Goal: Information Seeking & Learning: Compare options

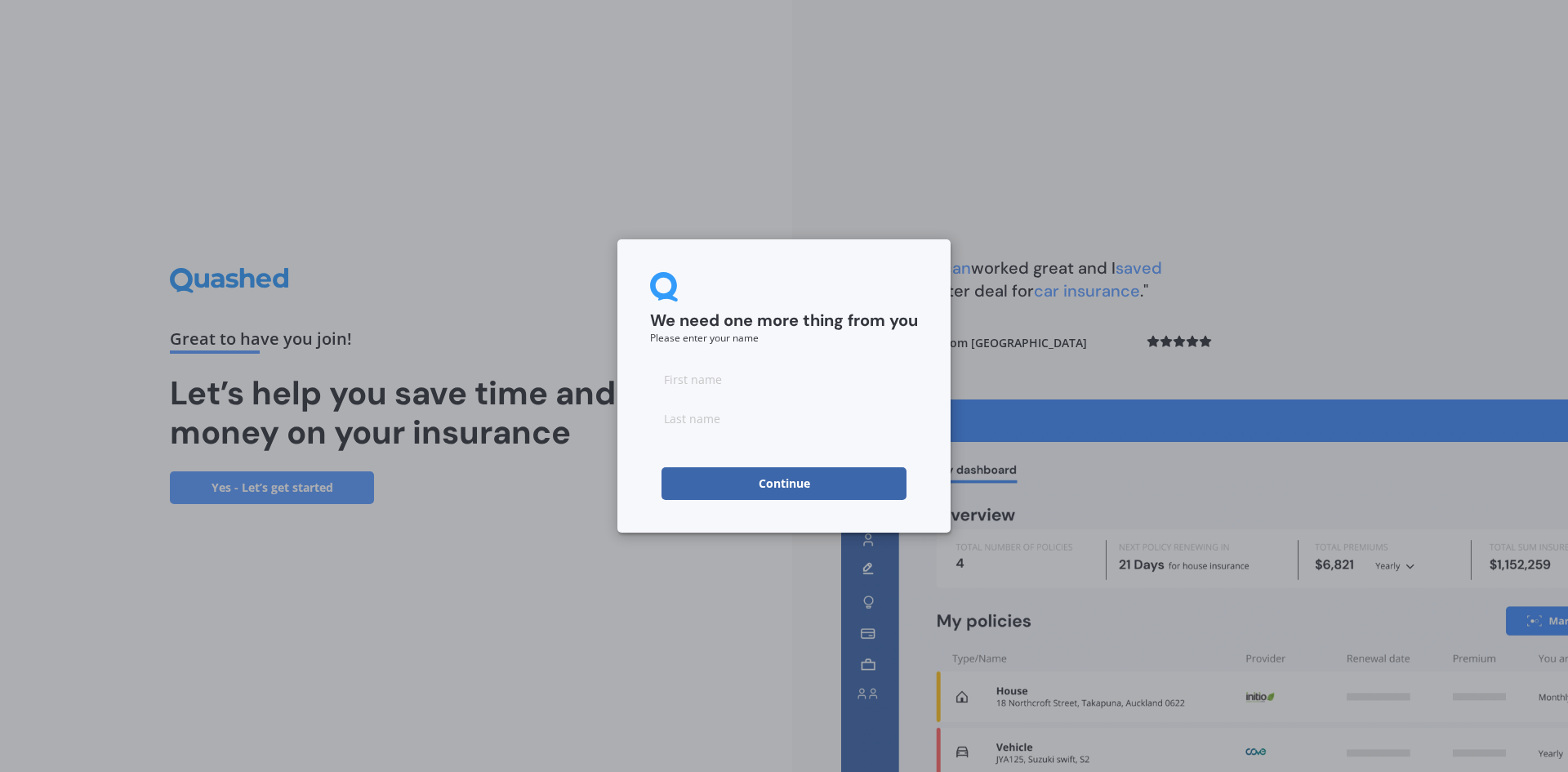
click at [746, 384] on input at bounding box center [784, 379] width 268 height 32
click at [708, 380] on input at bounding box center [784, 379] width 268 height 32
type input "s"
type input "[PERSON_NAME]"
click at [721, 416] on input at bounding box center [784, 418] width 268 height 32
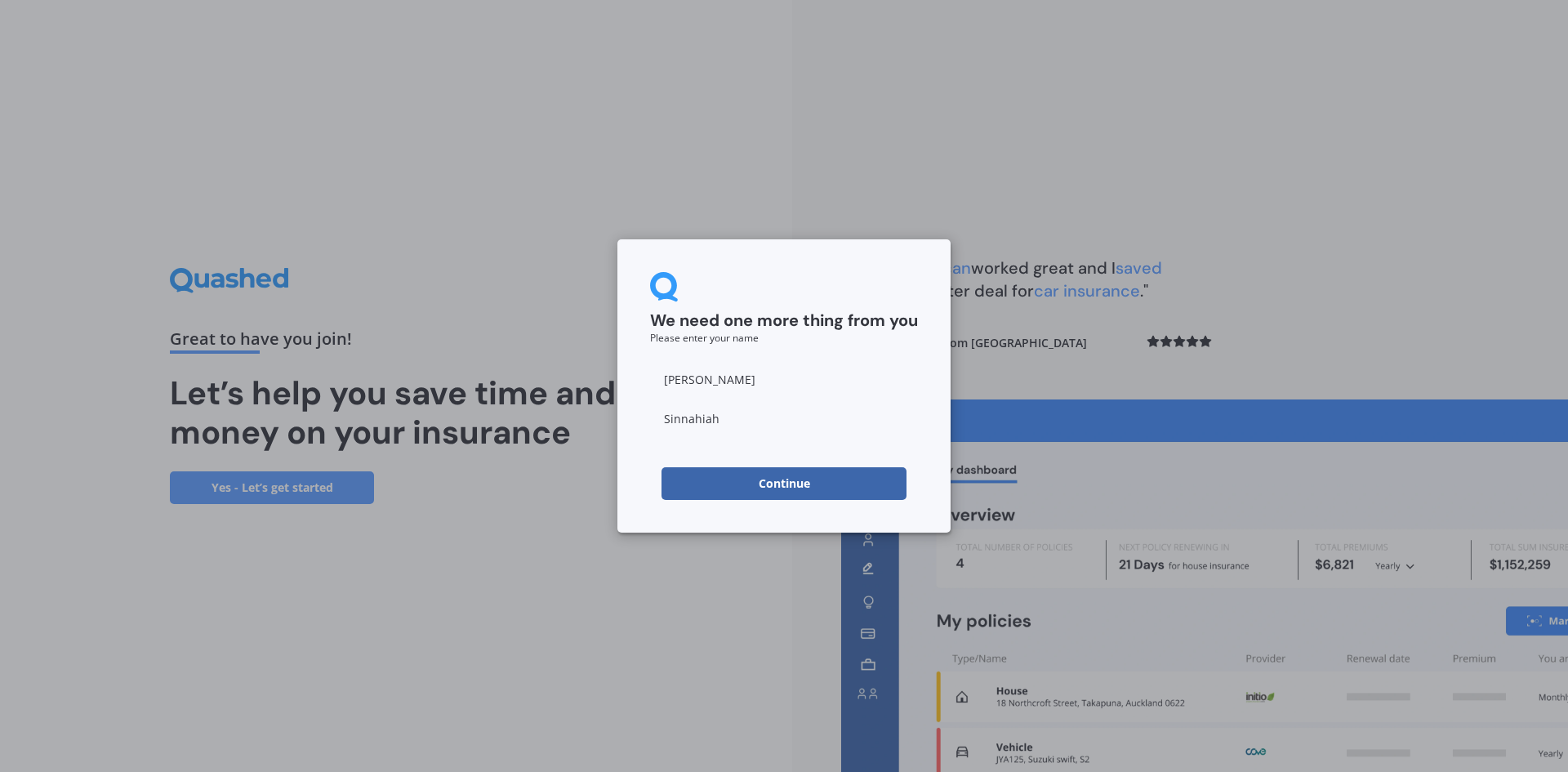
type input "Sinnahiah"
click at [667, 508] on div "We need one more thing from you Please enter your name S [PERSON_NAME] Continue" at bounding box center [784, 386] width 333 height 293
click at [813, 481] on button "Continue" at bounding box center [784, 483] width 245 height 32
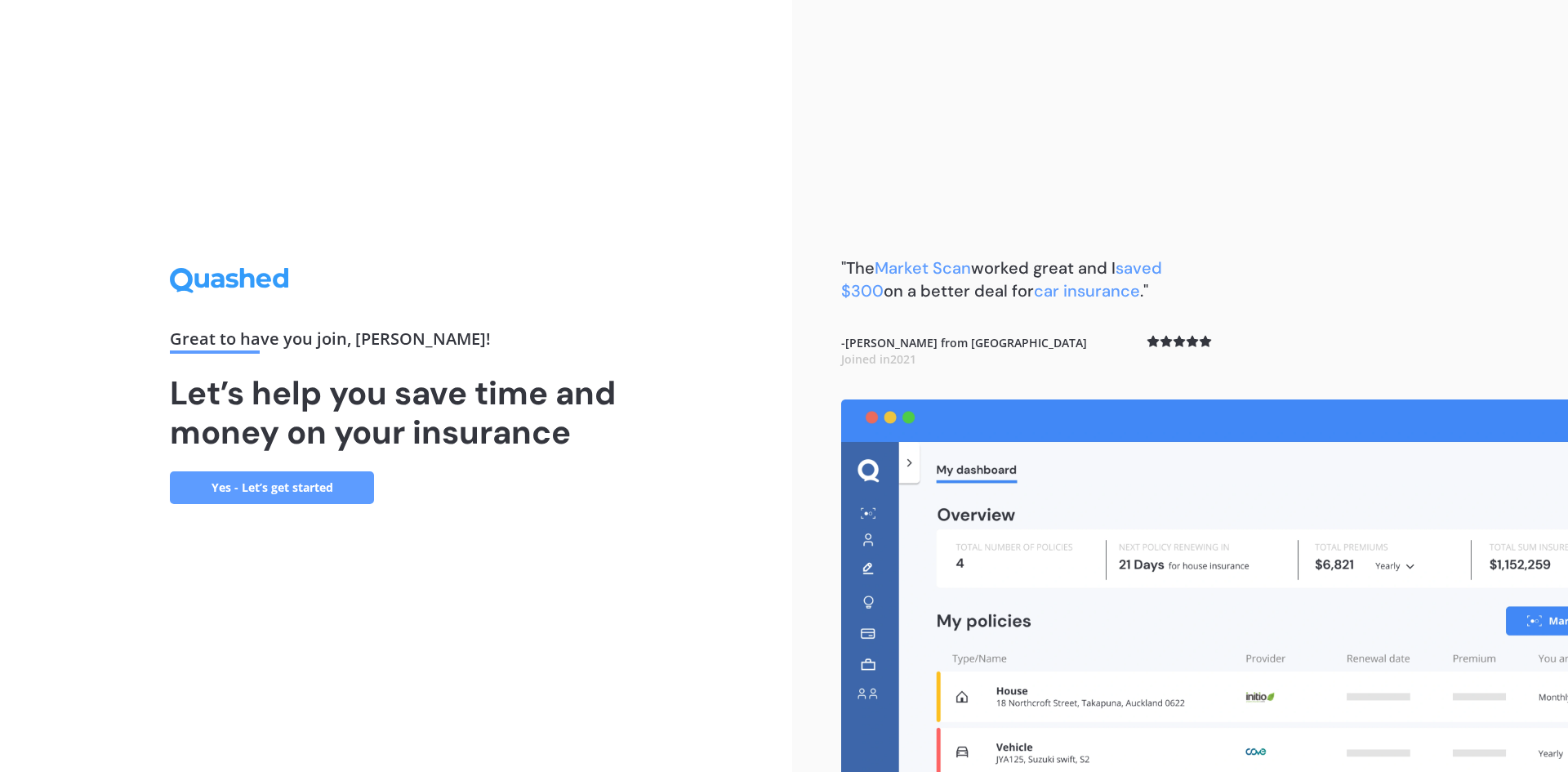
click at [343, 489] on link "Yes - Let’s get started" at bounding box center [271, 487] width 204 height 32
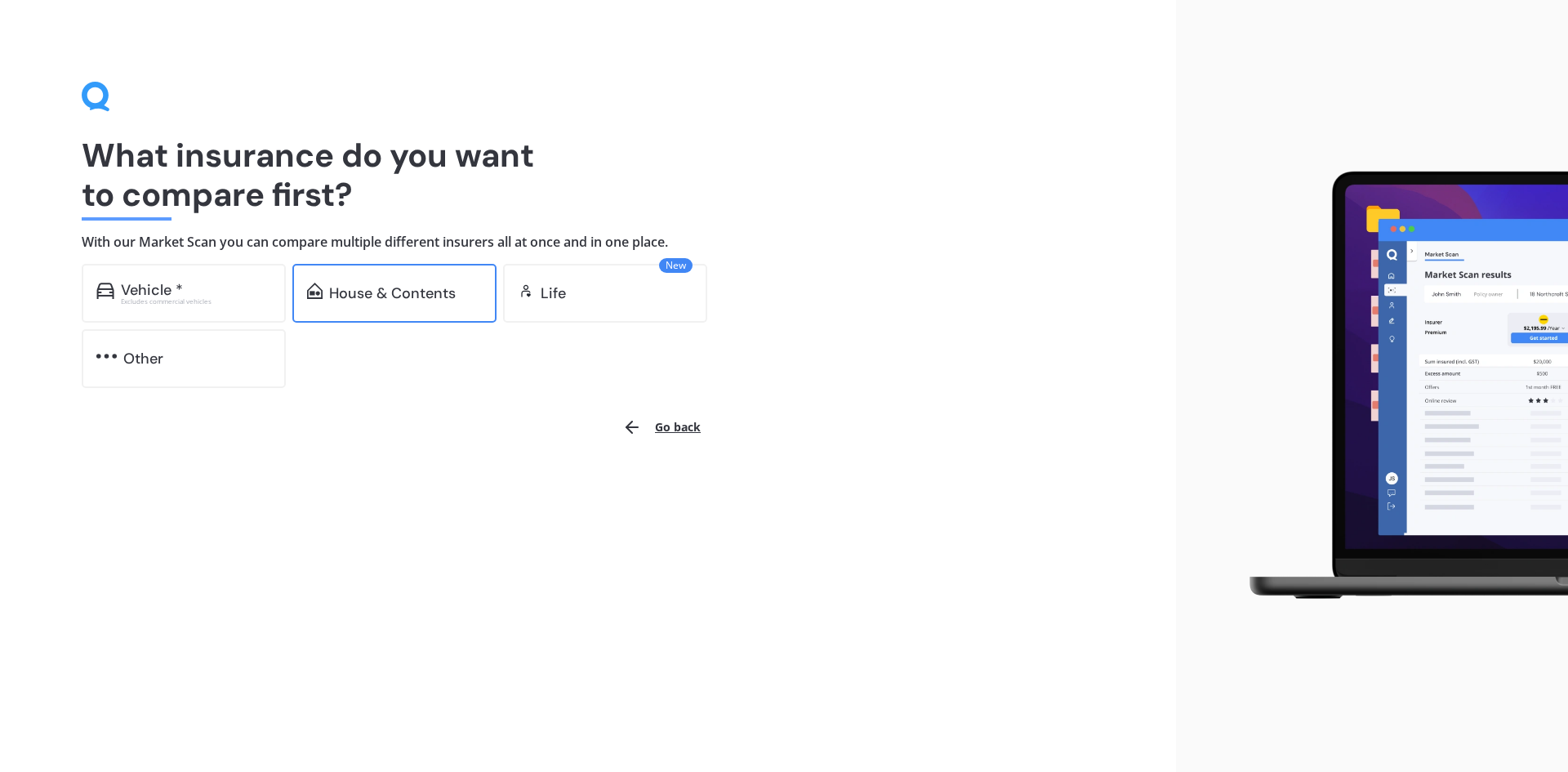
click at [375, 273] on div "House & Contents" at bounding box center [394, 293] width 204 height 59
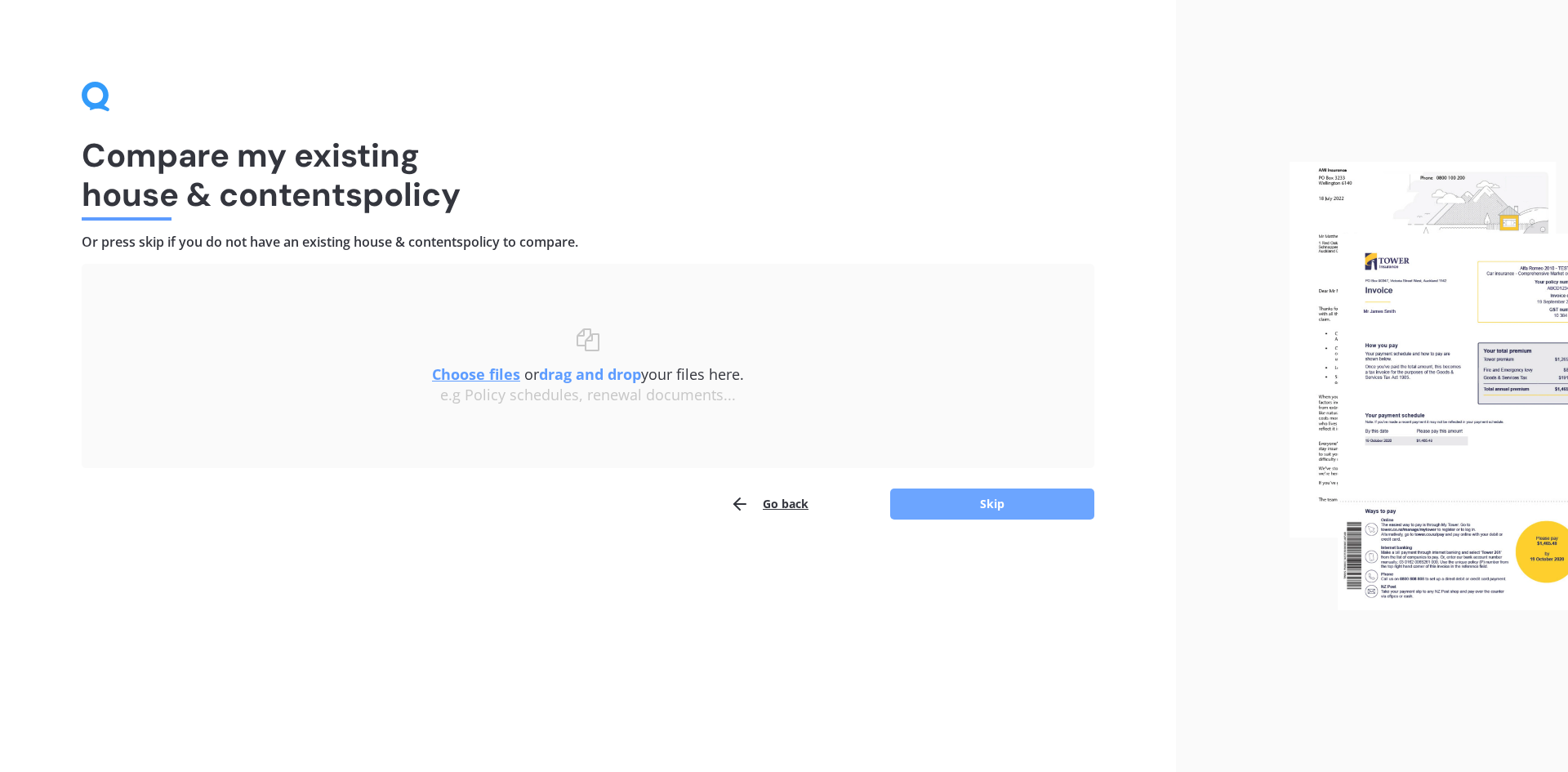
click at [999, 503] on button "Skip" at bounding box center [991, 505] width 204 height 31
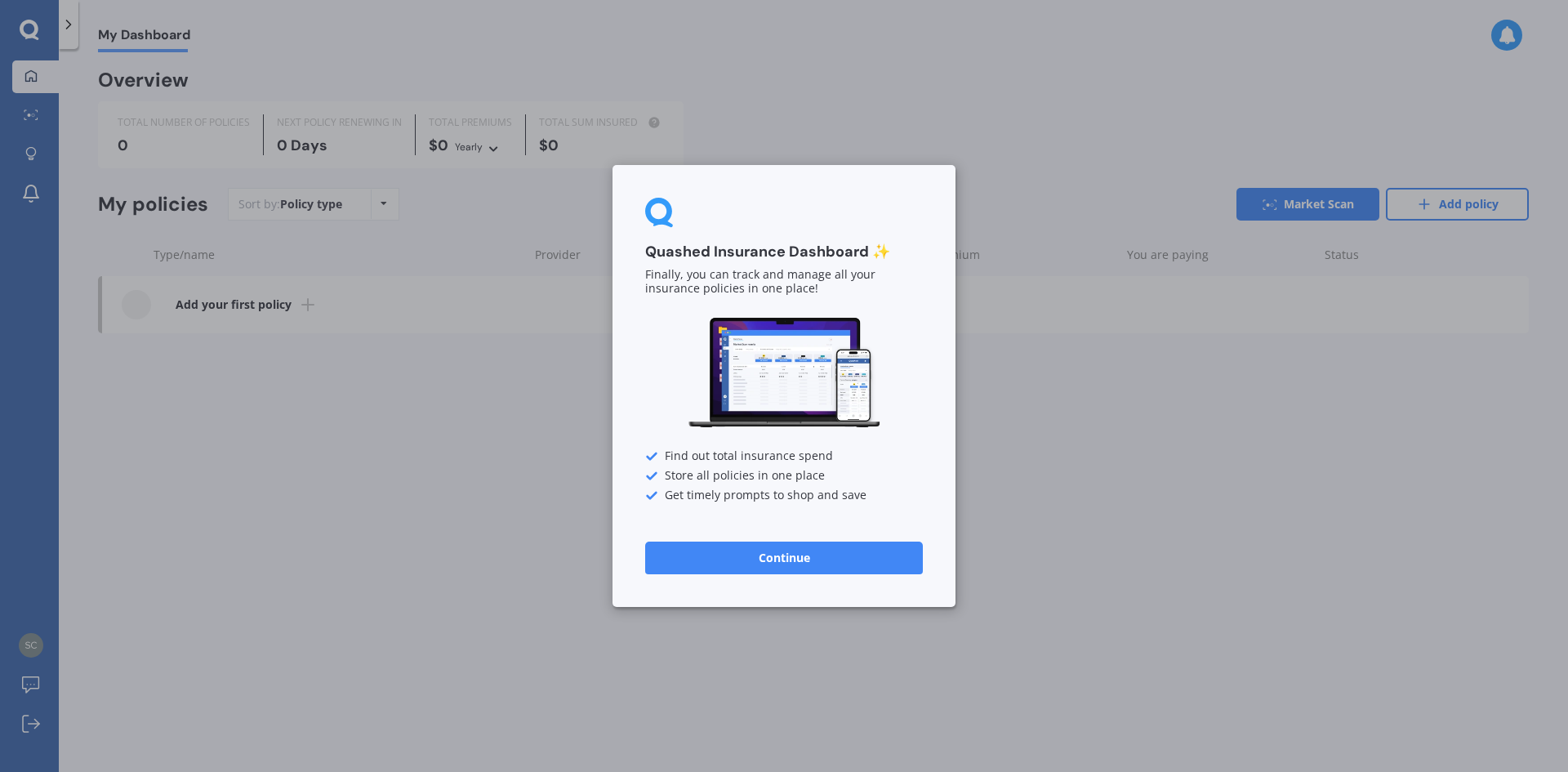
click at [732, 561] on button "Continue" at bounding box center [784, 557] width 278 height 32
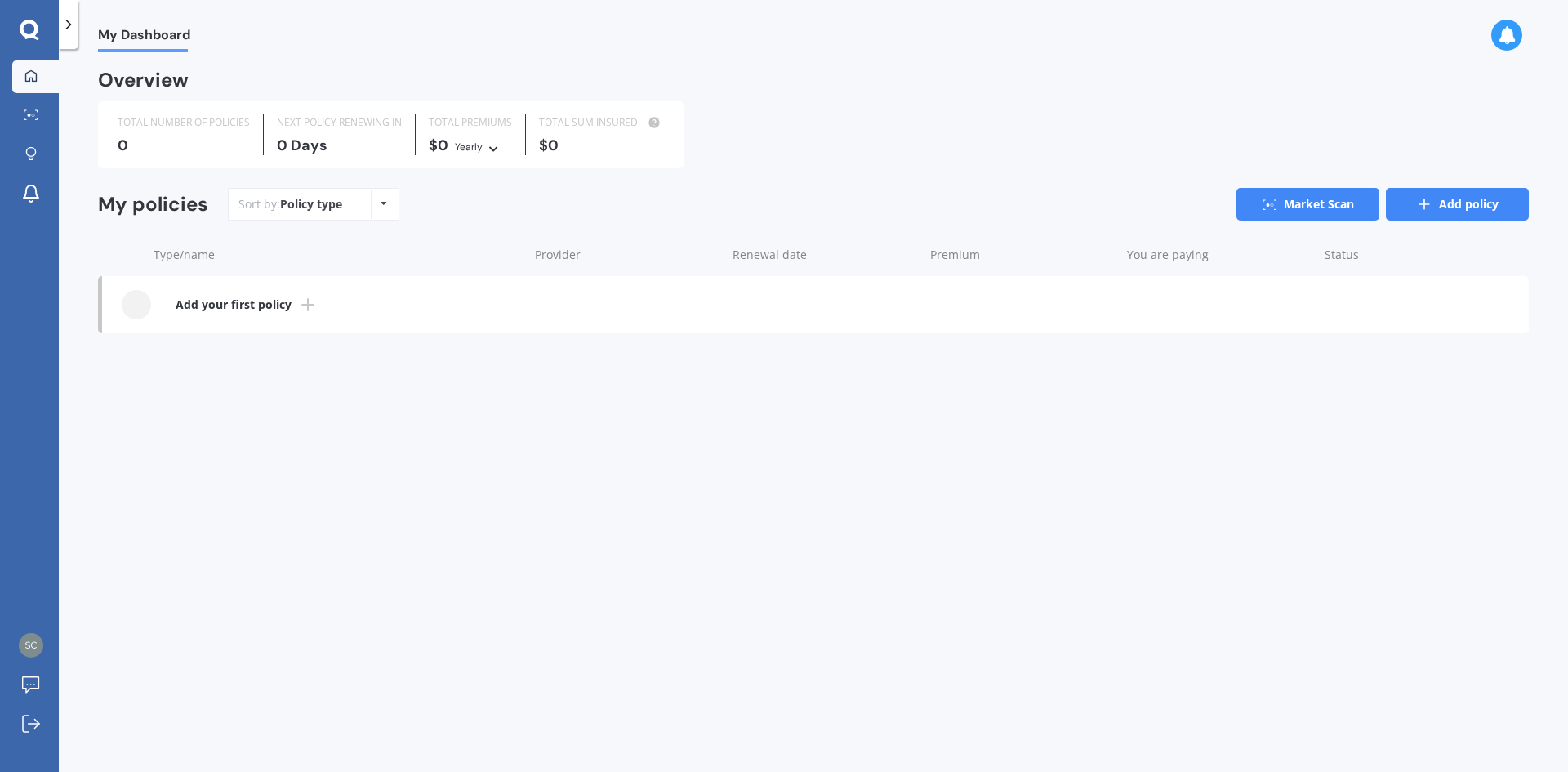
click at [1473, 209] on link "Add policy" at bounding box center [1457, 204] width 142 height 32
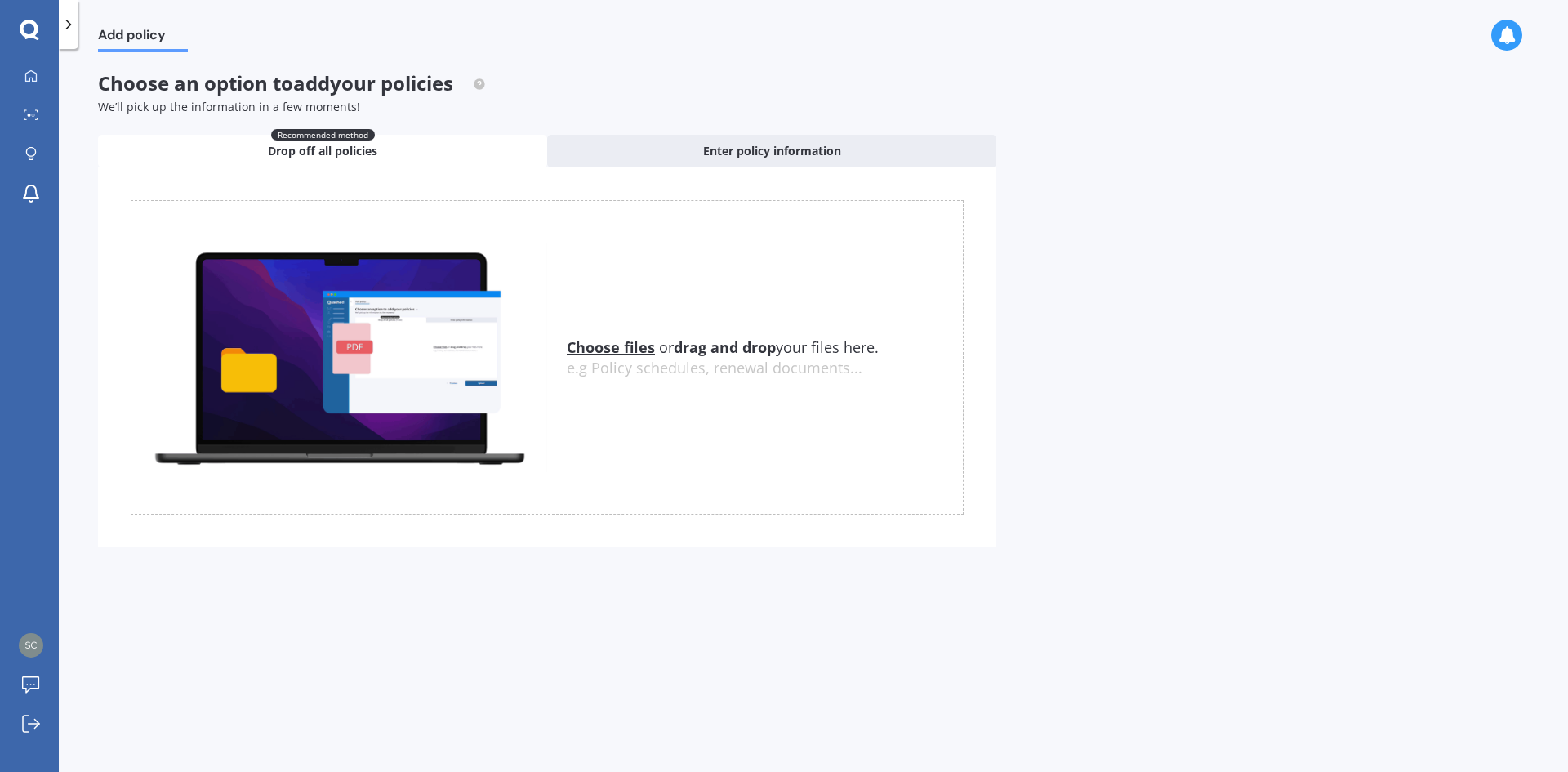
click at [607, 353] on u "Choose files" at bounding box center [611, 347] width 88 height 20
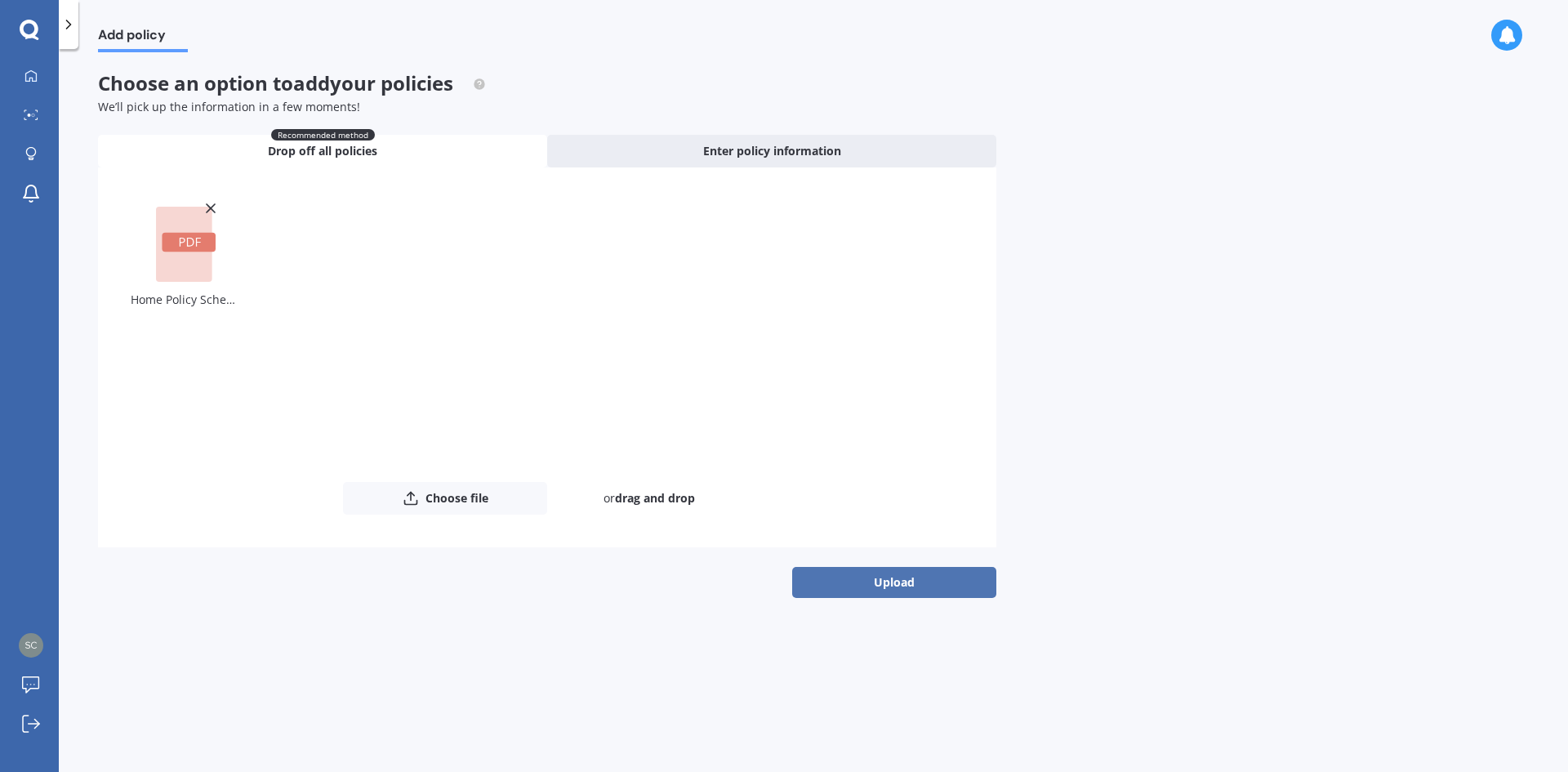
click at [907, 590] on button "Upload" at bounding box center [894, 583] width 204 height 31
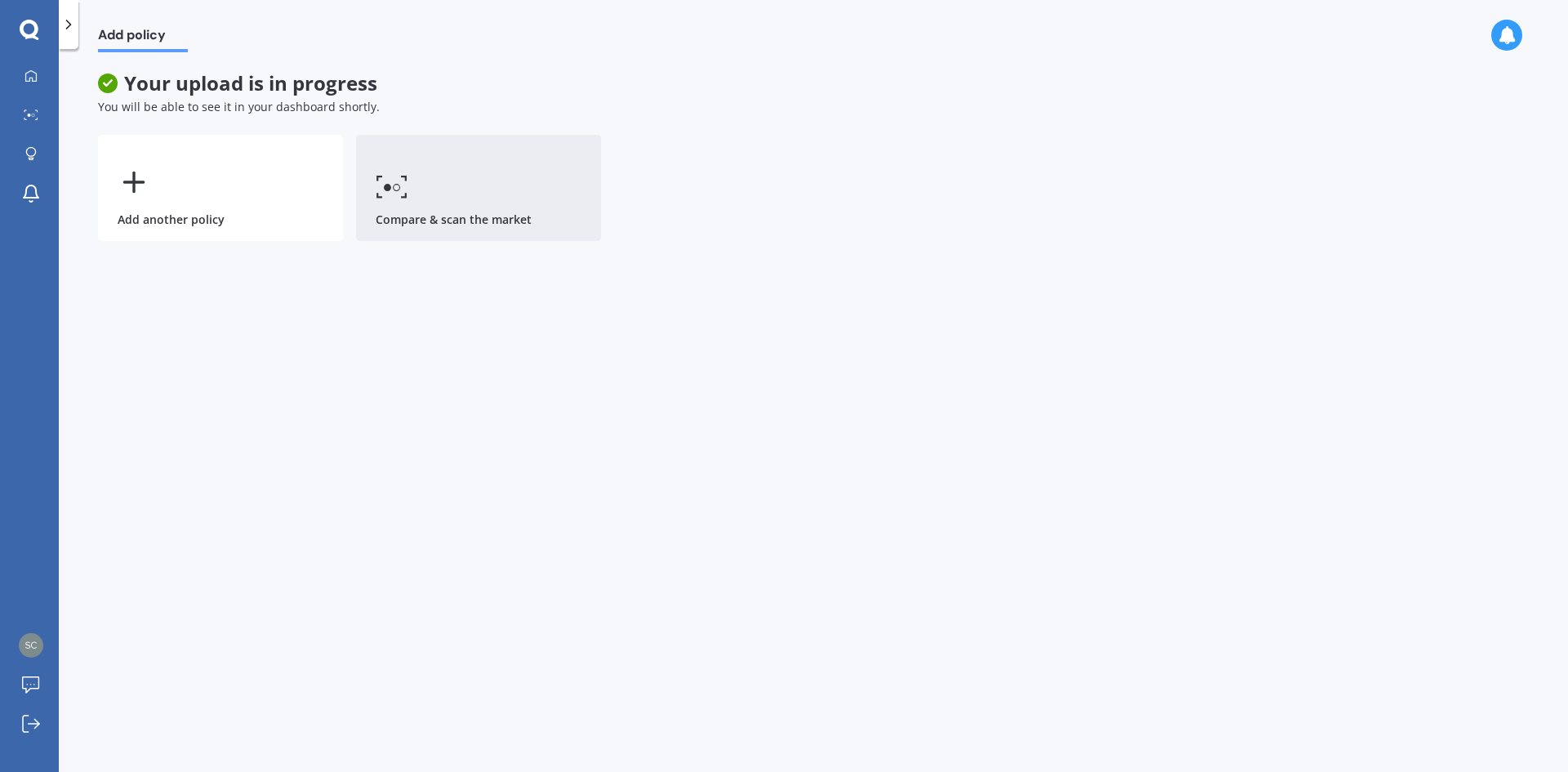
click at [454, 215] on link "Compare & scan the market" at bounding box center [478, 187] width 245 height 106
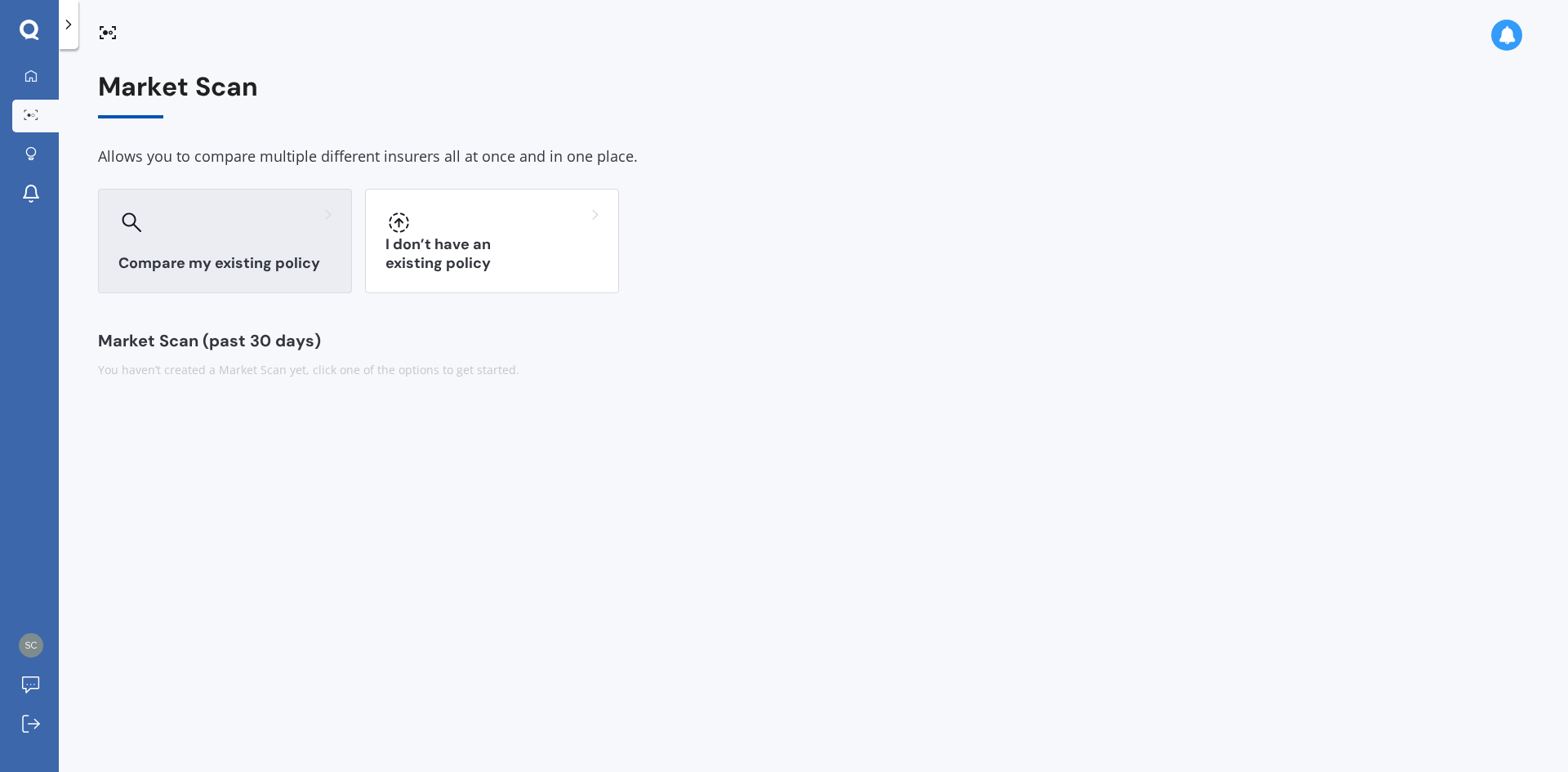
click at [126, 222] on icon at bounding box center [132, 223] width 20 height 20
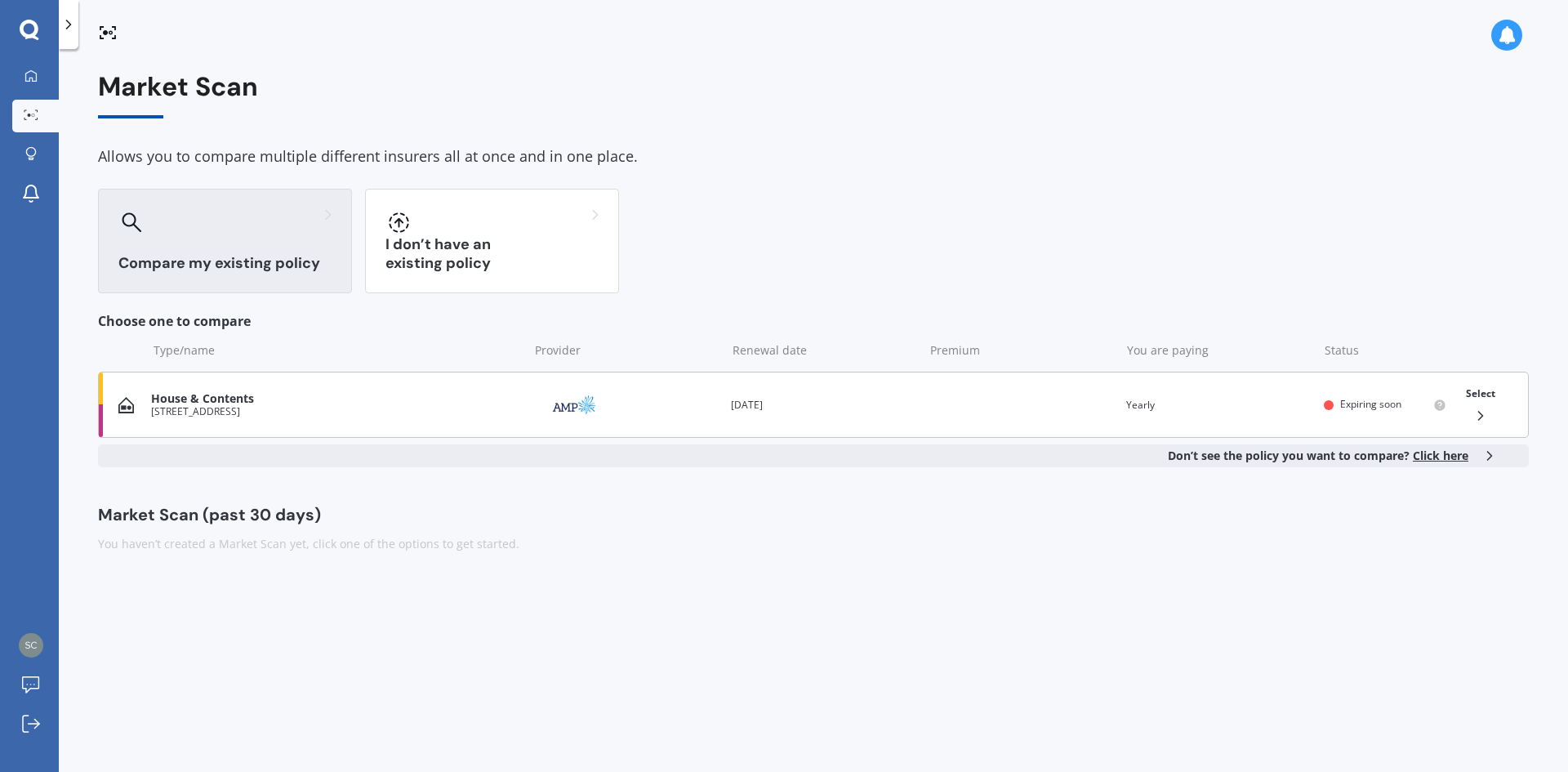
click at [446, 410] on div "[STREET_ADDRESS]" at bounding box center [336, 412] width 369 height 12
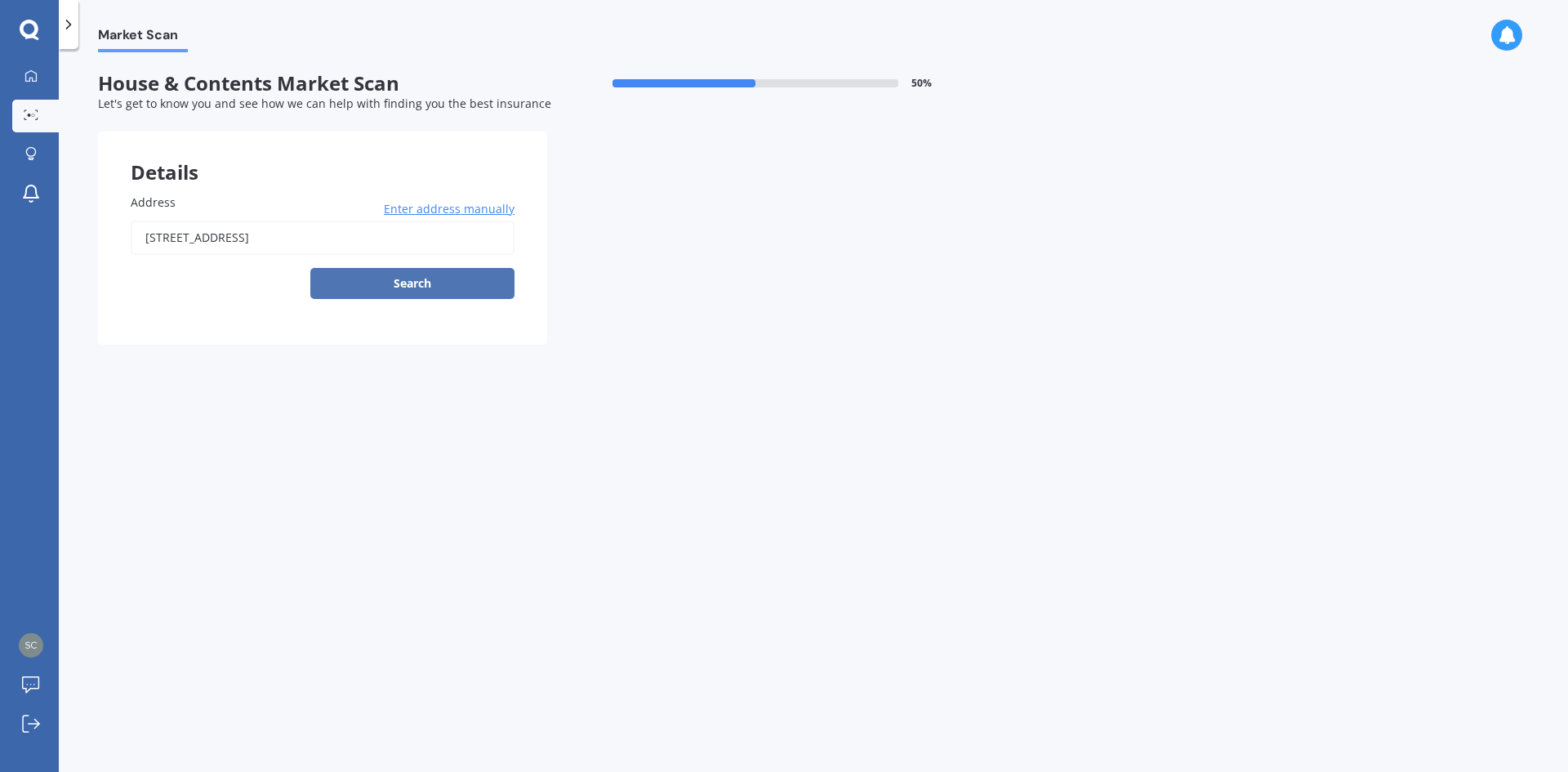
click at [368, 285] on button "Search" at bounding box center [412, 284] width 204 height 31
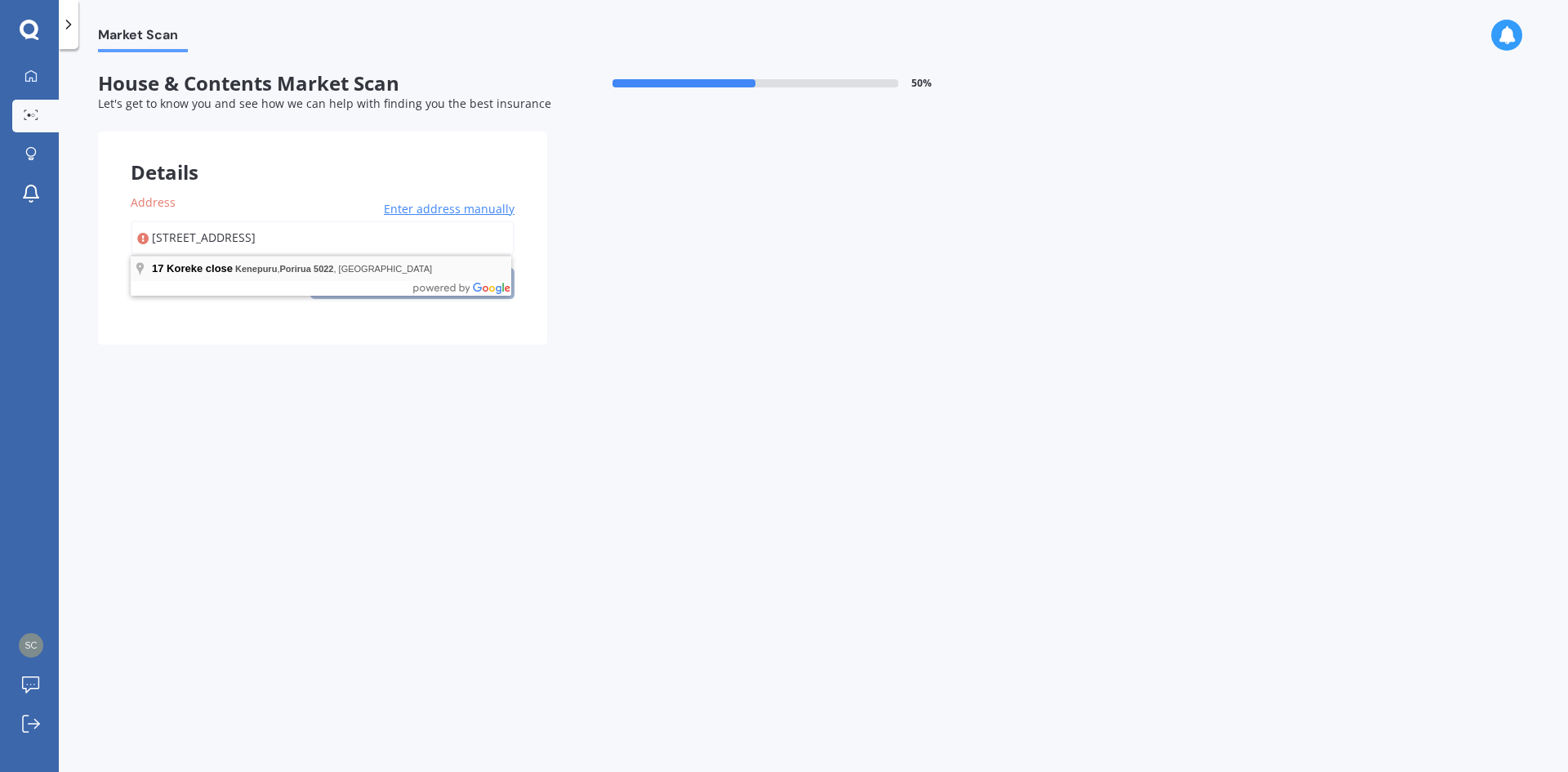
type input "[STREET_ADDRESS]"
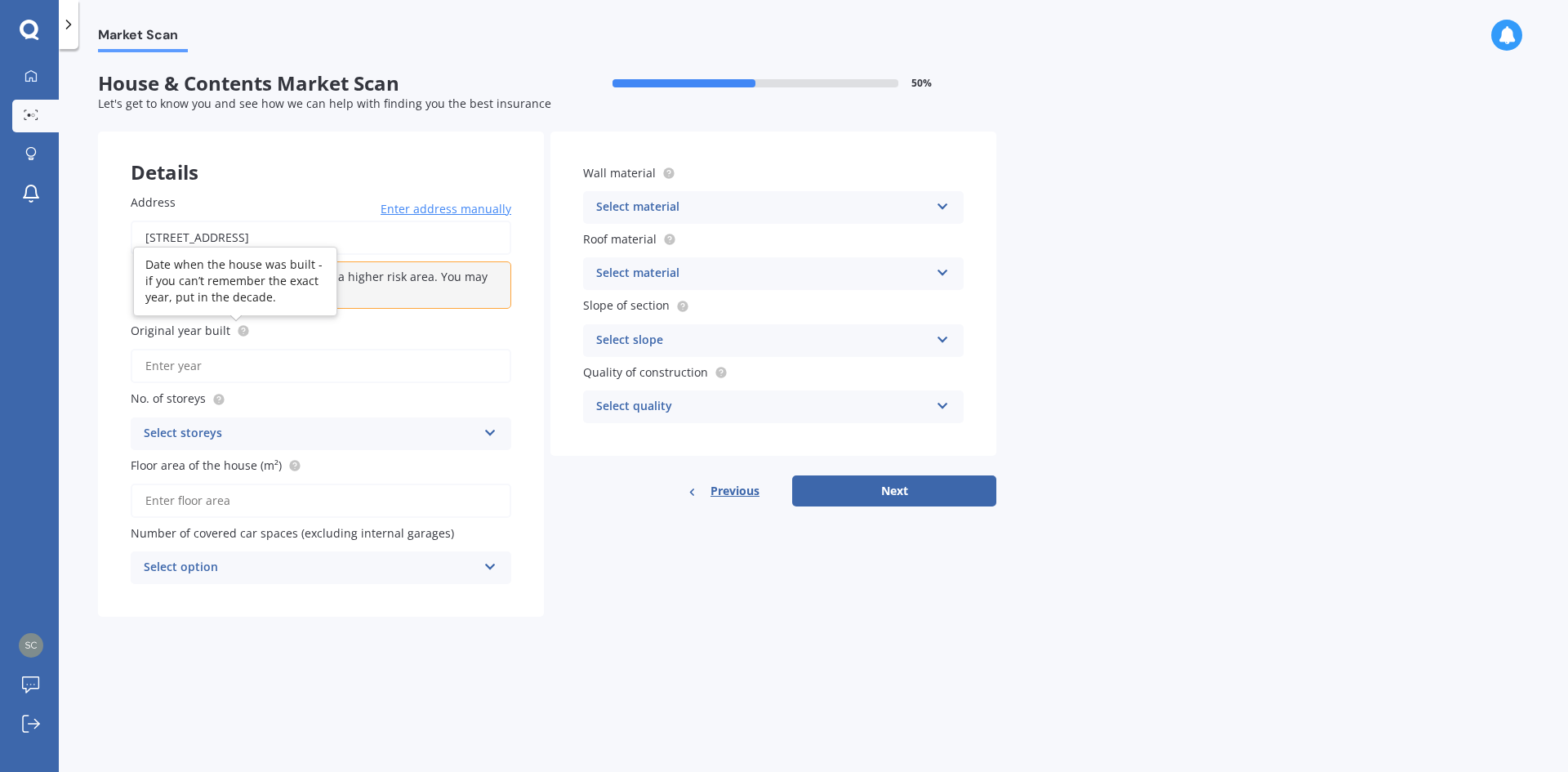
click at [243, 333] on circle at bounding box center [243, 331] width 11 height 11
click at [379, 335] on label "Original year built" at bounding box center [317, 331] width 374 height 18
click at [379, 348] on input "Original year built" at bounding box center [321, 365] width 381 height 34
type input "2023"
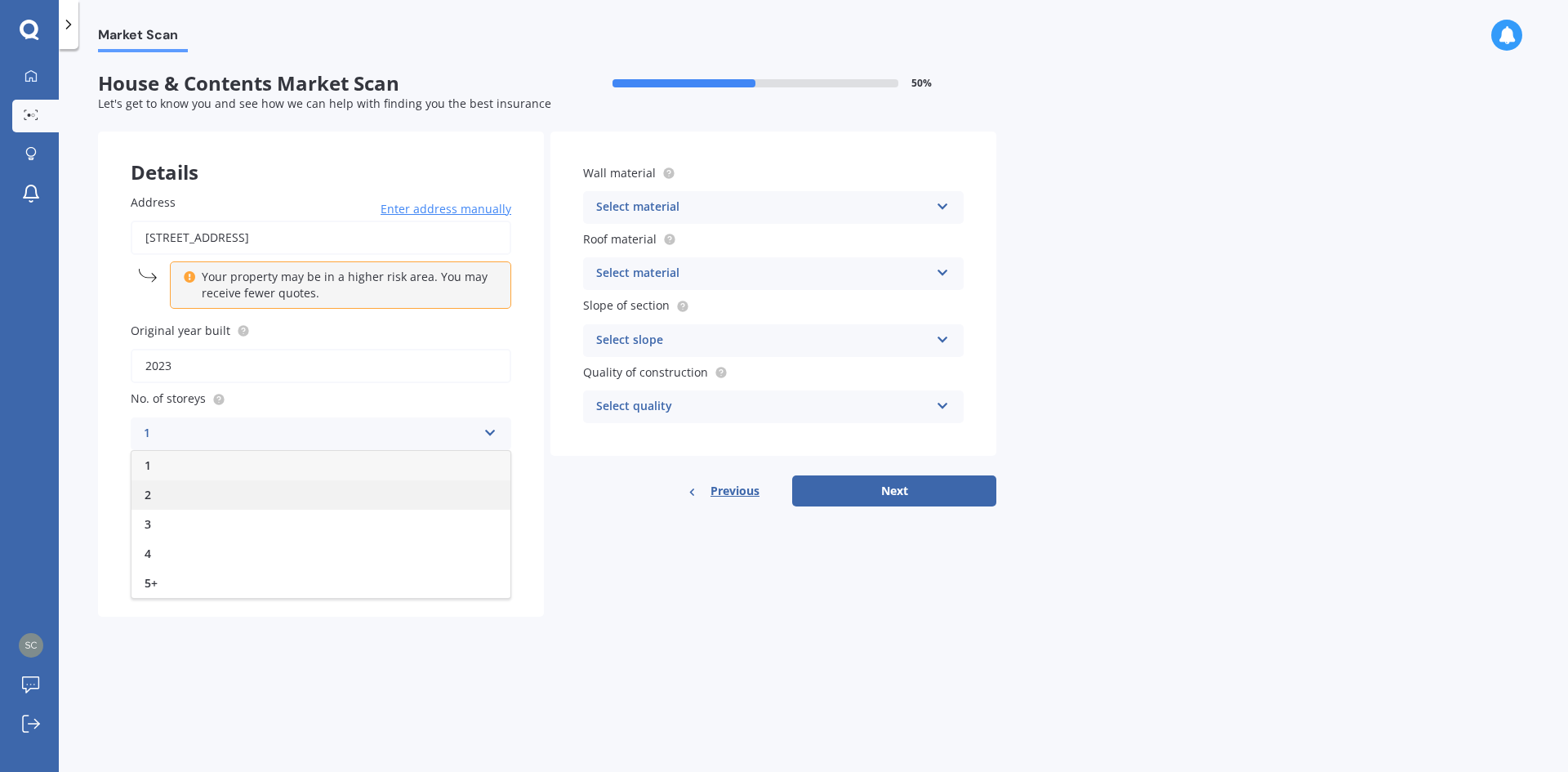
click at [158, 484] on div "2" at bounding box center [321, 495] width 379 height 29
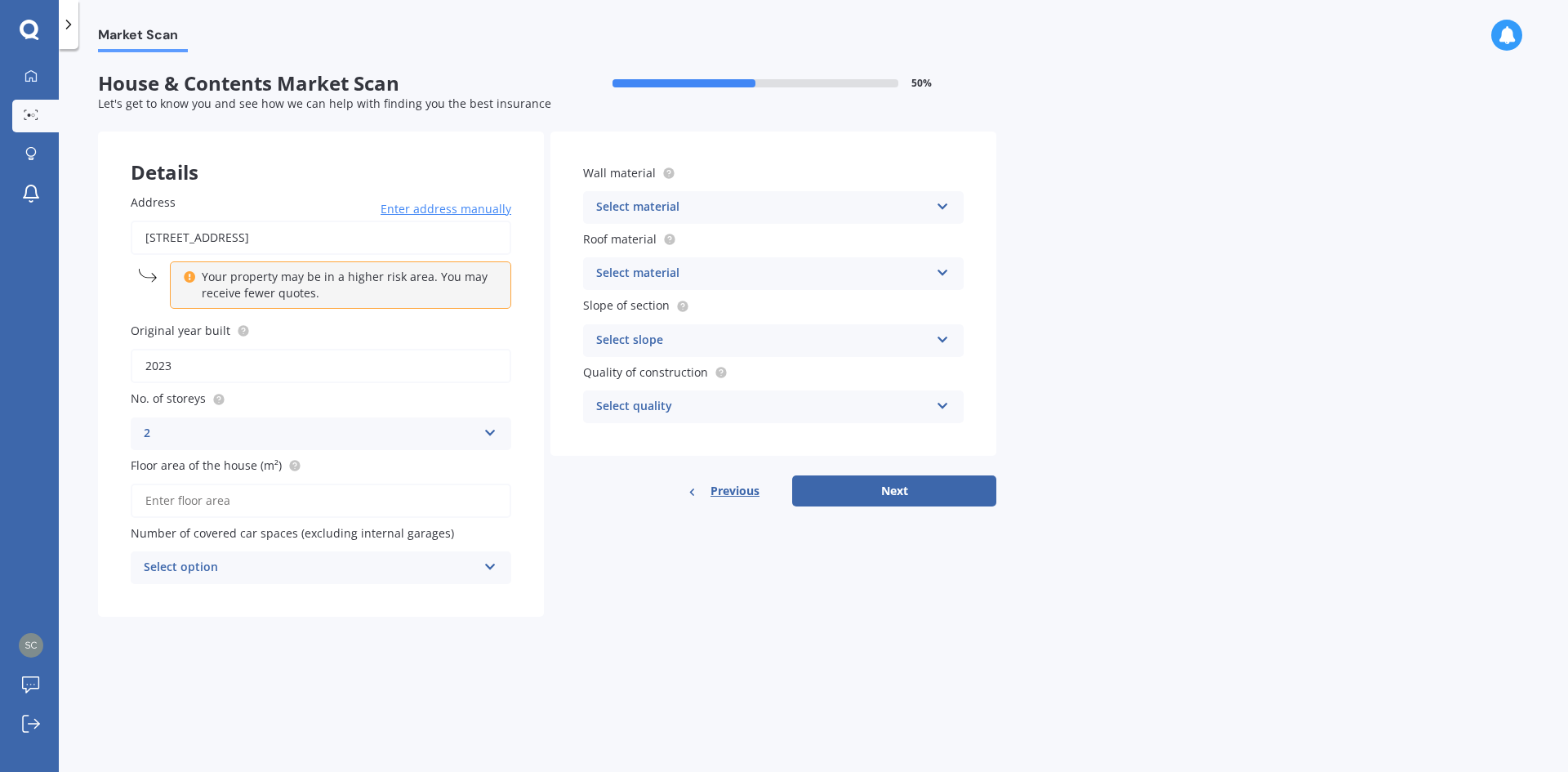
click at [322, 466] on label "Floor area of the house (m²)" at bounding box center [317, 466] width 374 height 18
click at [322, 483] on input "Floor area of the house (m²)" at bounding box center [321, 500] width 381 height 34
click at [241, 499] on input "Floor area of the house (m²)" at bounding box center [321, 500] width 381 height 34
type input "130"
click at [157, 628] on div "1" at bounding box center [321, 629] width 379 height 29
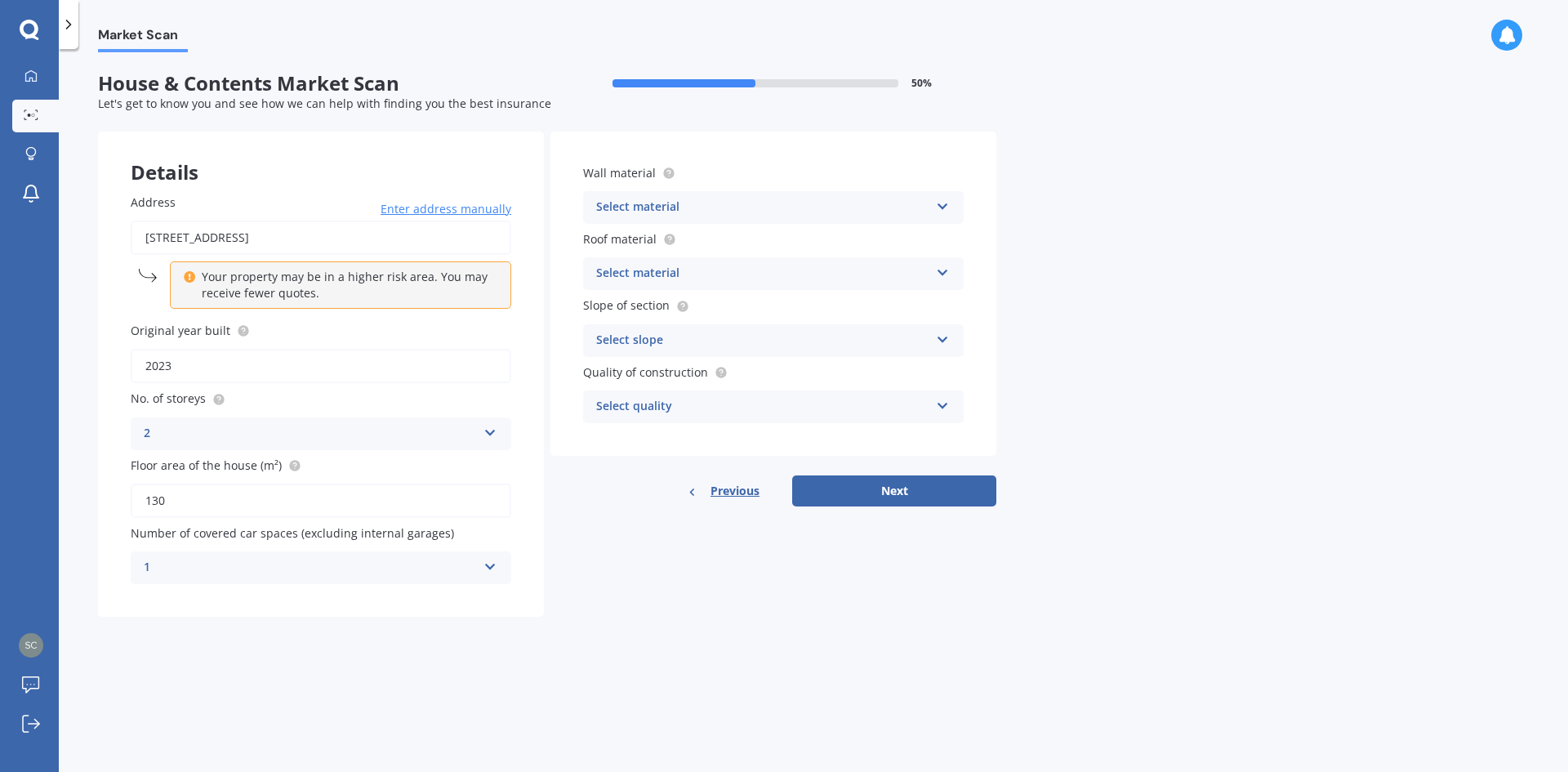
click at [203, 568] on div "1" at bounding box center [309, 568] width 333 height 20
click at [179, 594] on div "0" at bounding box center [321, 599] width 379 height 29
click at [732, 205] on div "Select material" at bounding box center [762, 208] width 333 height 20
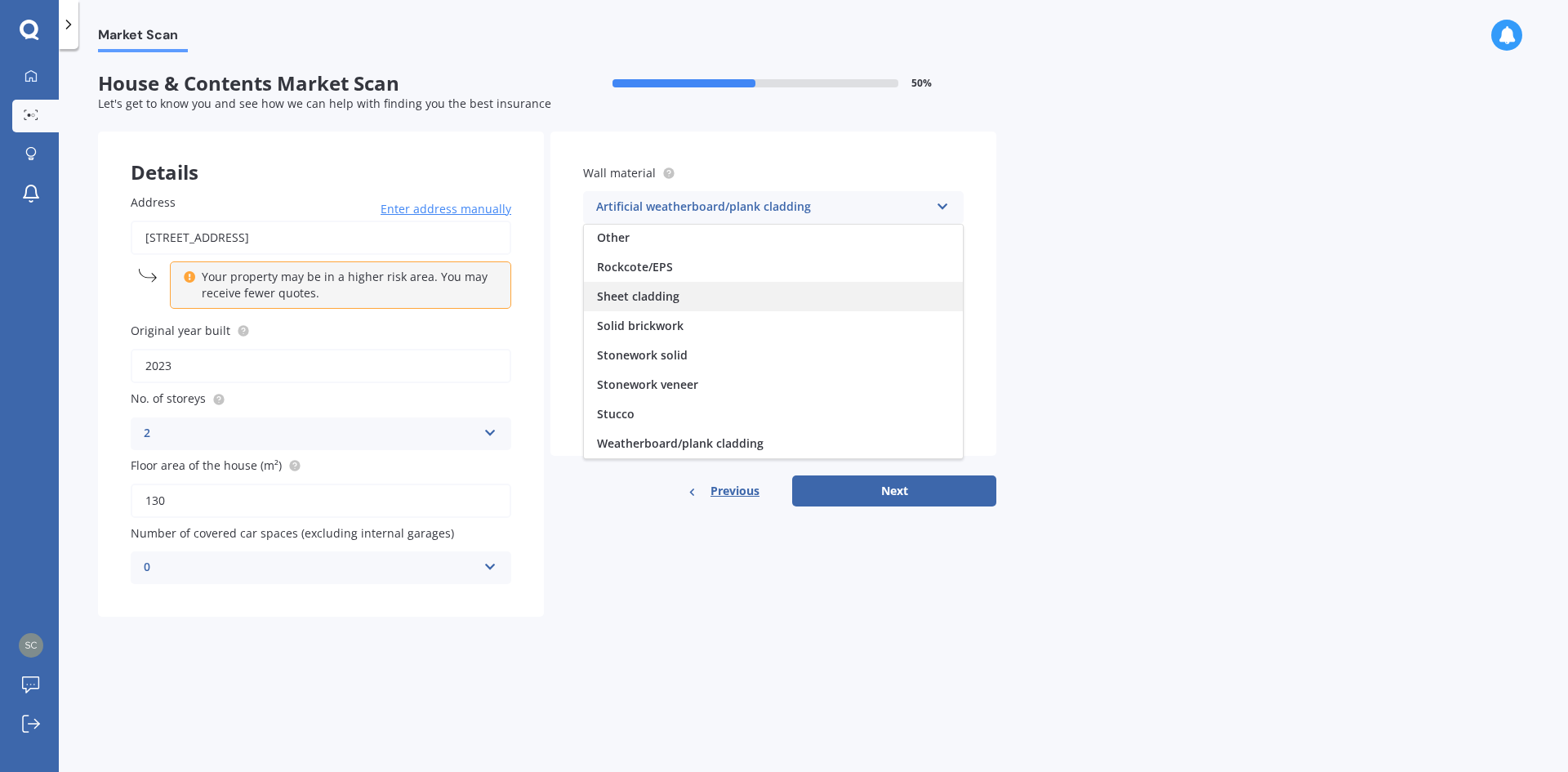
scroll to position [67, 0]
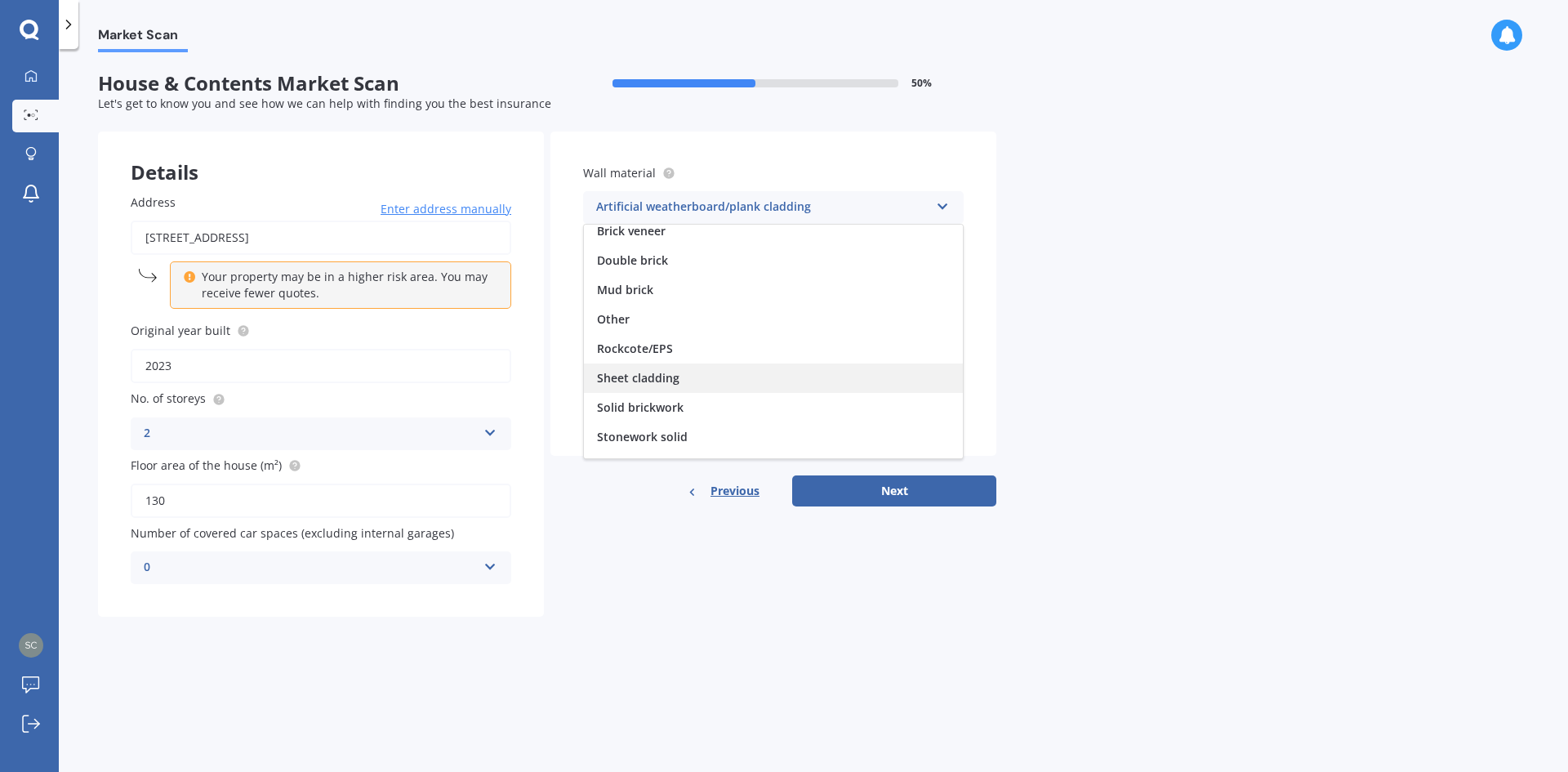
click at [649, 375] on span "Sheet cladding" at bounding box center [638, 378] width 83 height 16
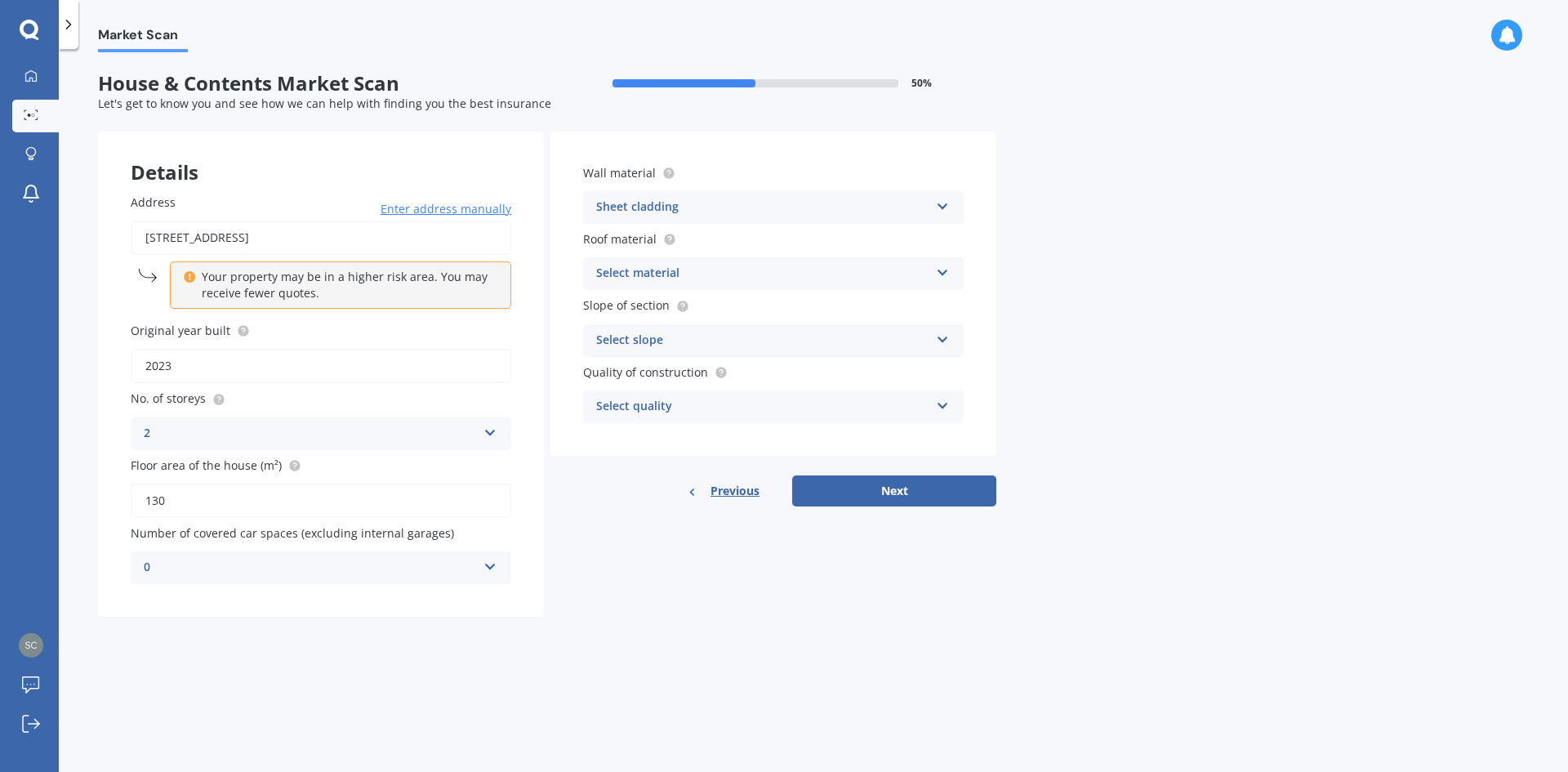
click at [683, 269] on div "Select material" at bounding box center [762, 273] width 333 height 20
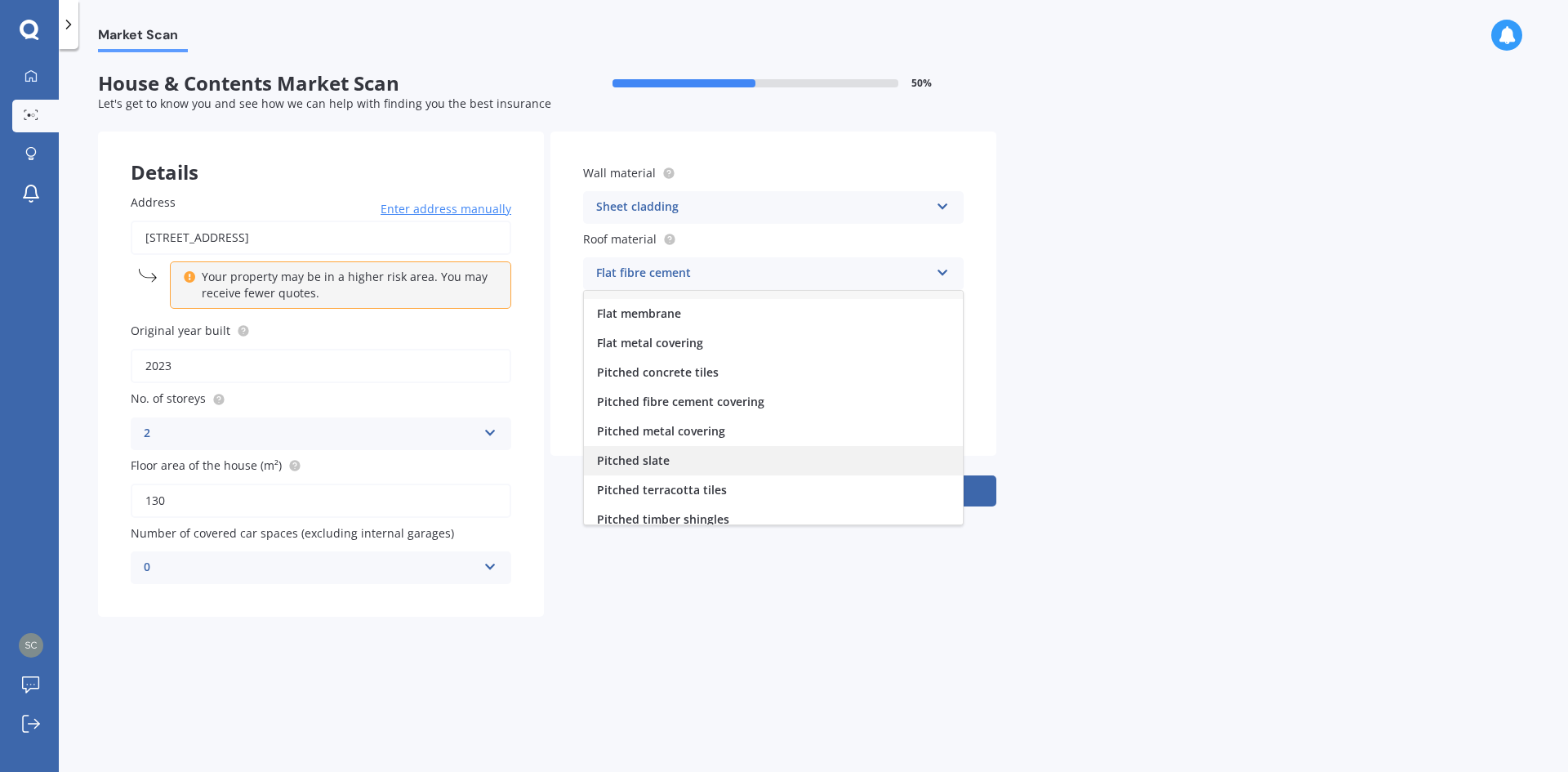
scroll to position [0, 0]
click at [691, 452] on span "Pitched metal covering" at bounding box center [661, 452] width 128 height 16
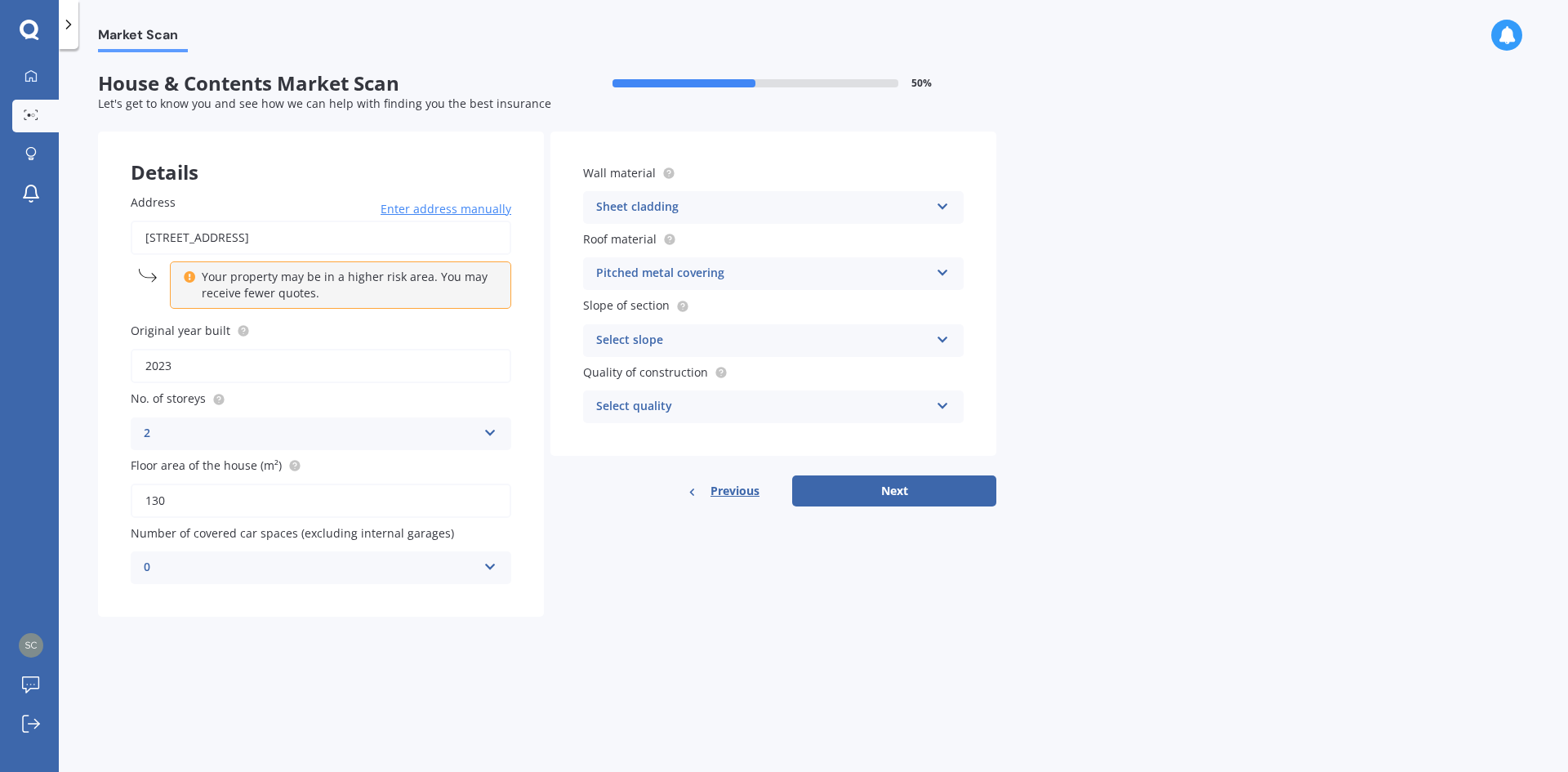
click at [668, 273] on div "Pitched metal covering" at bounding box center [762, 273] width 333 height 20
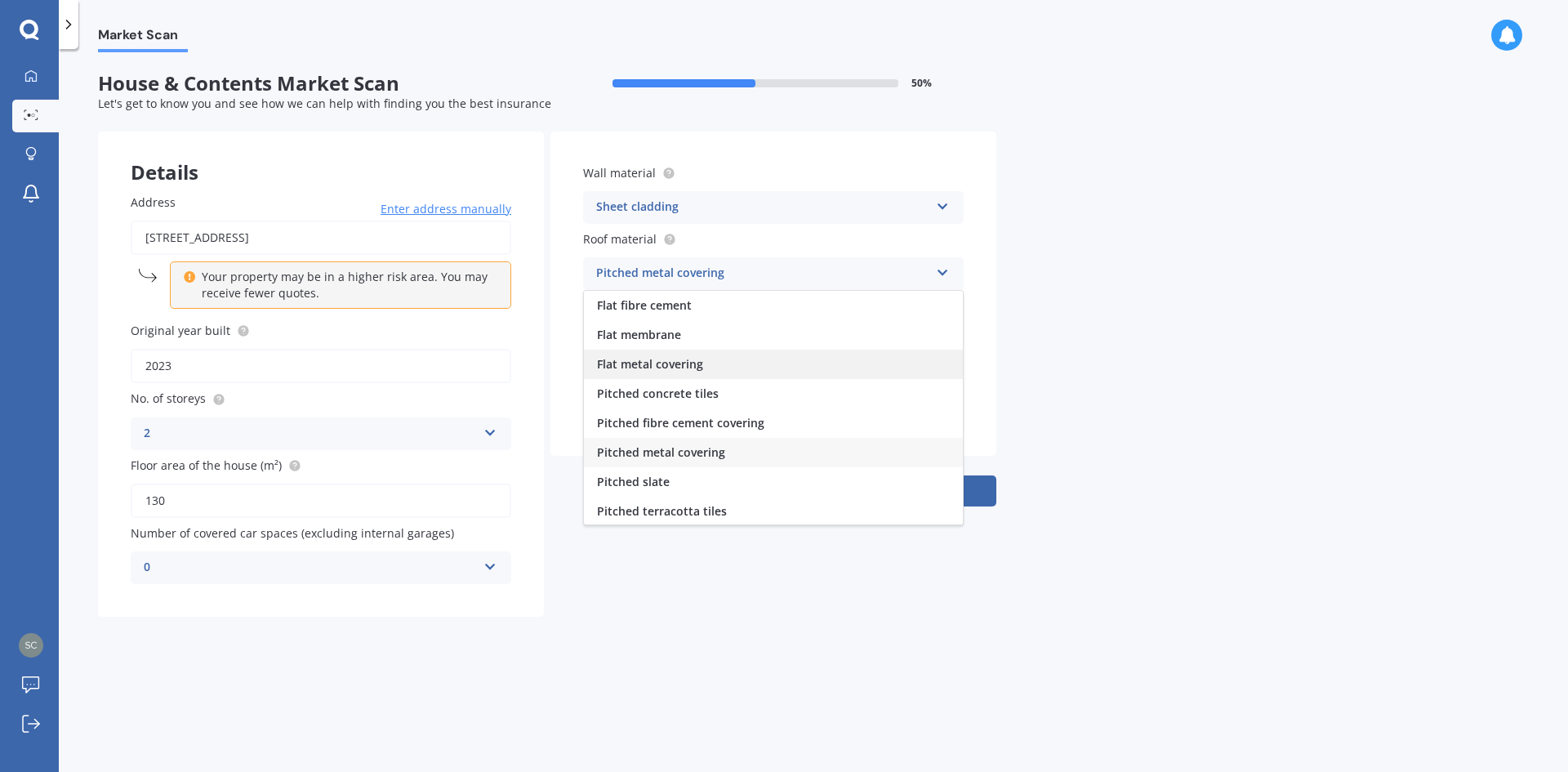
click at [657, 364] on span "Flat metal covering" at bounding box center [650, 364] width 106 height 16
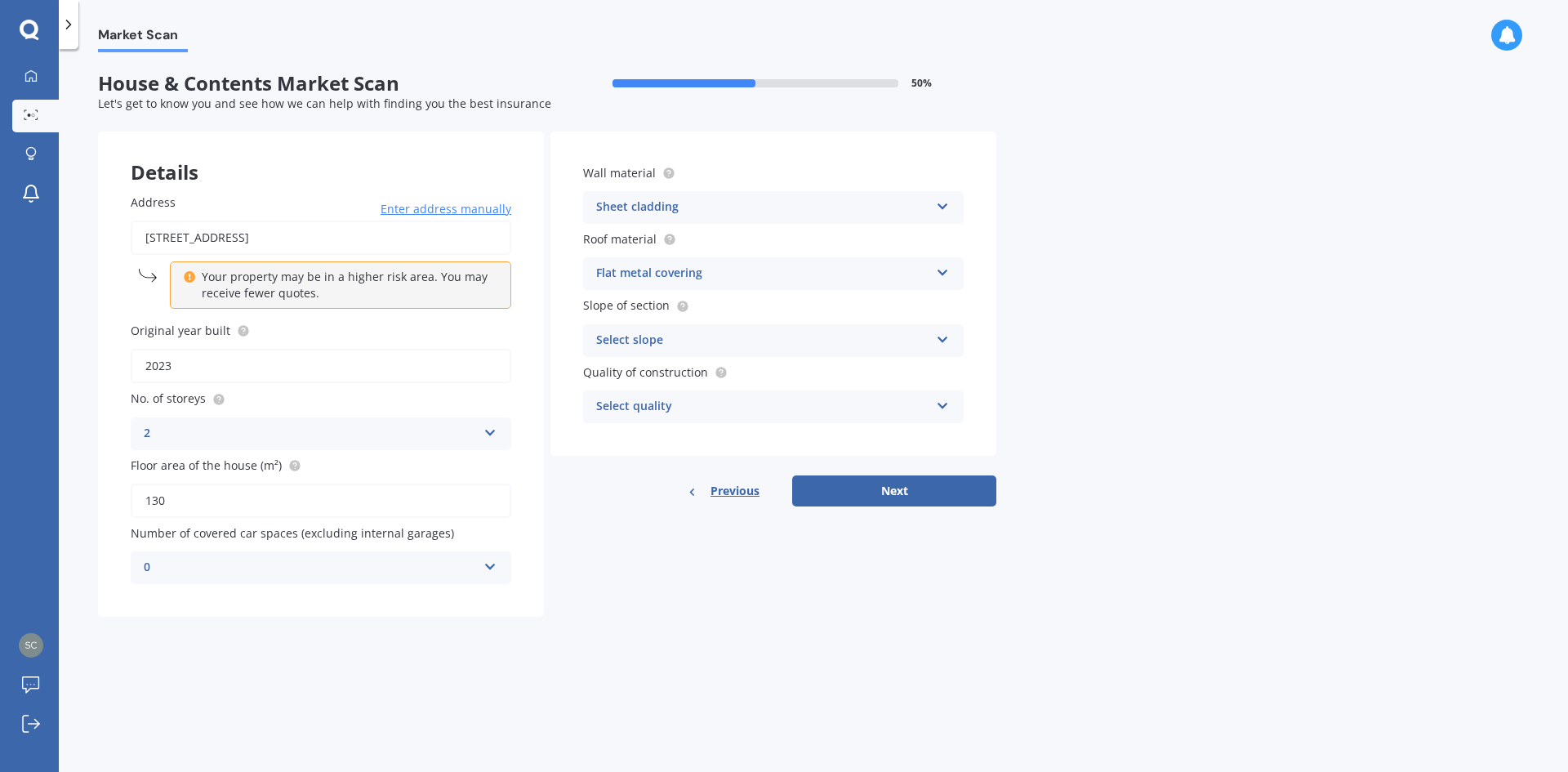
click at [654, 332] on div "Select slope" at bounding box center [762, 341] width 333 height 20
click at [673, 373] on span "Flat or gentle slope (up to about 5°)" at bounding box center [697, 372] width 199 height 16
click at [644, 407] on div "Select quality" at bounding box center [762, 407] width 333 height 20
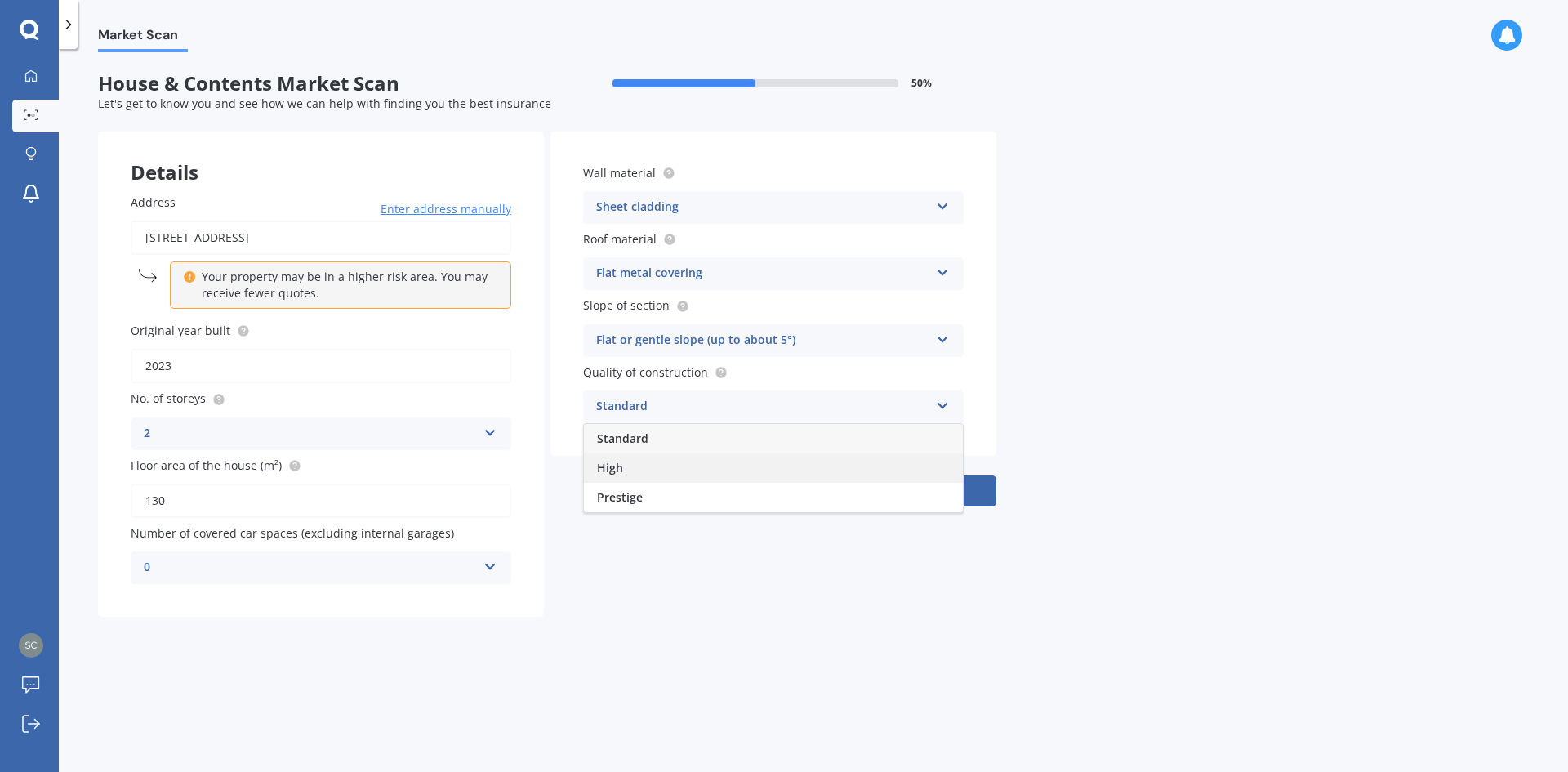
click at [623, 468] on div "High" at bounding box center [773, 468] width 379 height 29
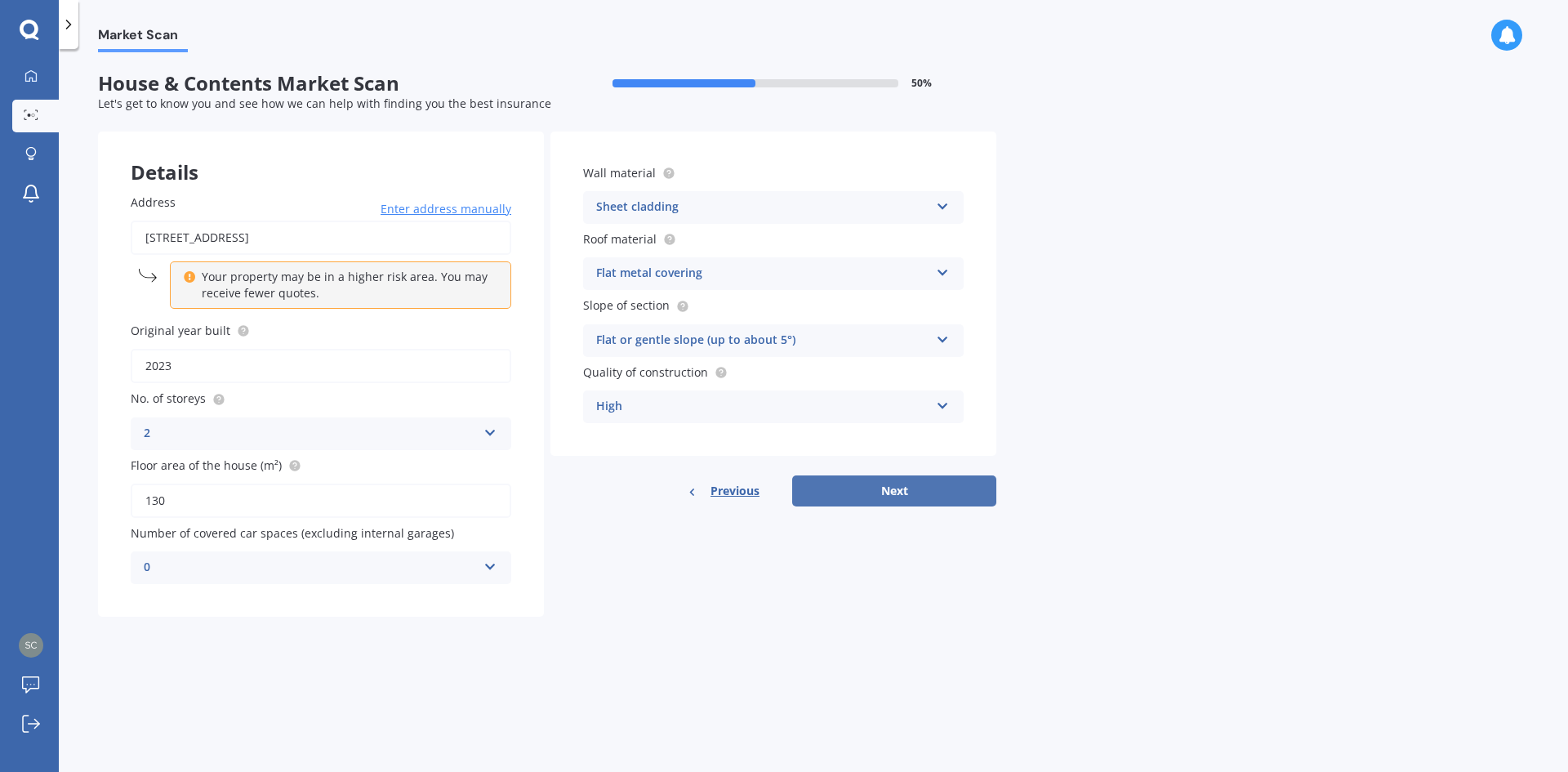
click at [913, 488] on button "Next" at bounding box center [894, 491] width 204 height 31
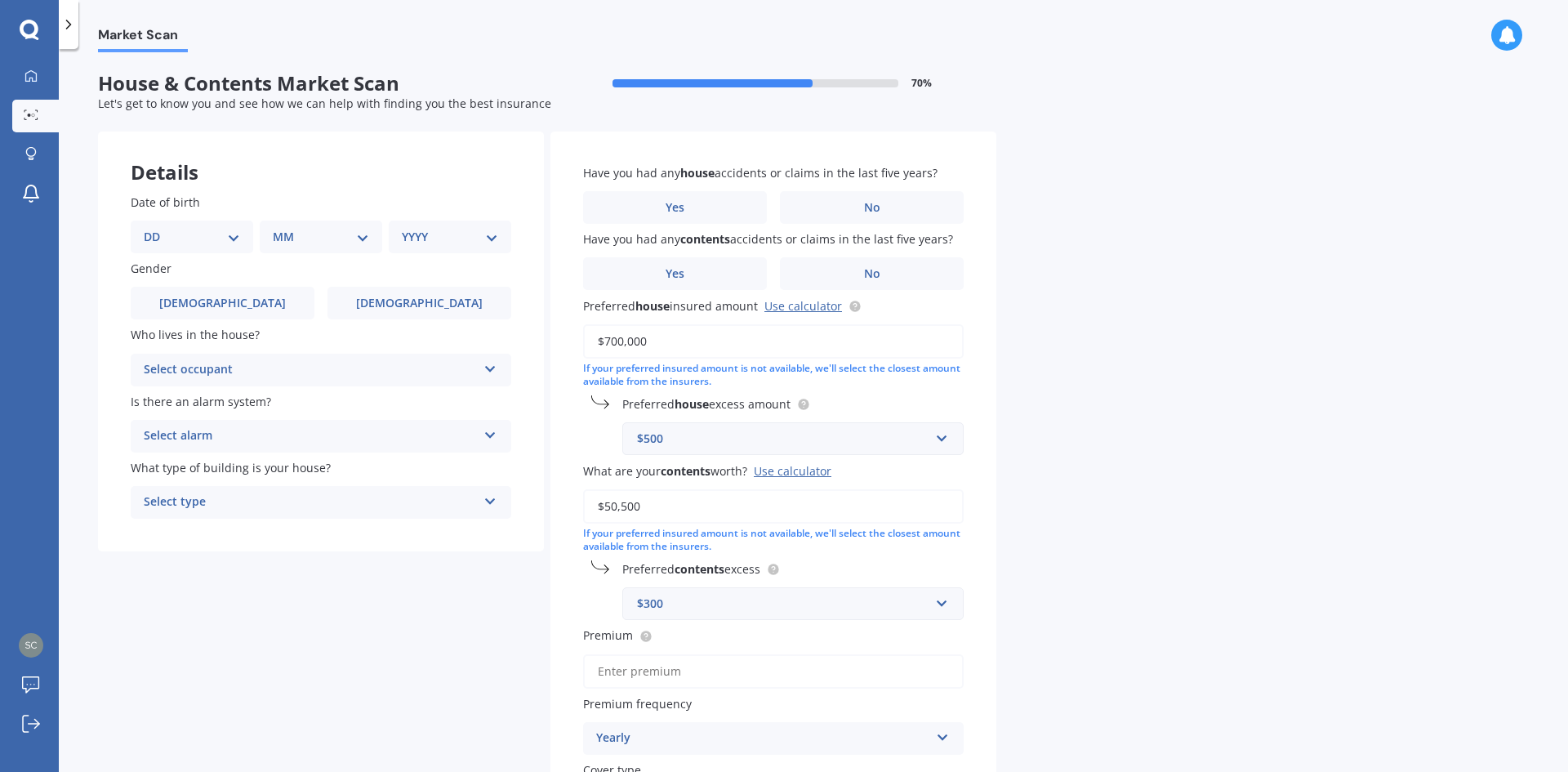
click at [214, 232] on select "DD 01 02 03 04 05 06 07 08 09 10 11 12 13 14 15 16 17 18 19 20 21 22 23 24 25 2…" at bounding box center [191, 237] width 97 height 18
select select "17"
click at [157, 228] on select "DD 01 02 03 04 05 06 07 08 09 10 11 12 13 14 15 16 17 18 19 20 21 22 23 24 25 2…" at bounding box center [191, 237] width 97 height 18
click at [335, 226] on div "MM 01 02 03 04 05 06 07 08 09 10 11 12" at bounding box center [324, 236] width 116 height 32
click at [298, 240] on select "MM 01 02 03 04 05 06 07 08 09 10 11 12" at bounding box center [324, 237] width 90 height 18
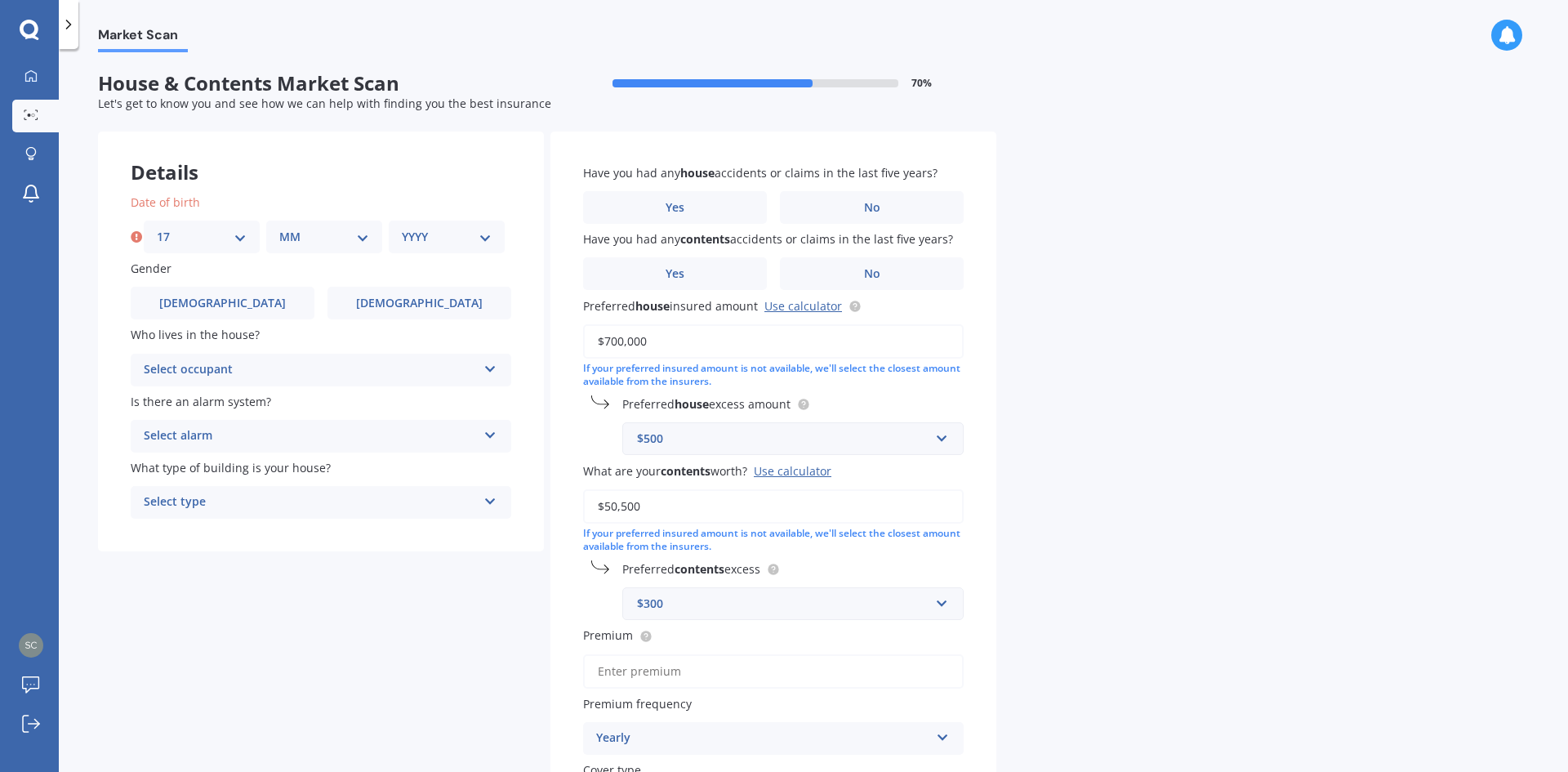
select select "03"
click at [279, 228] on select "MM 01 02 03 04 05 06 07 08 09 10 11 12" at bounding box center [324, 237] width 90 height 18
click at [422, 228] on select "YYYY 2009 2008 2007 2006 2005 2004 2003 2002 2001 2000 1999 1998 1997 1996 1995…" at bounding box center [447, 237] width 90 height 18
select select "1972"
click at [402, 228] on select "YYYY 2009 2008 2007 2006 2005 2004 2003 2002 2001 2000 1999 1998 1997 1996 1995…" at bounding box center [447, 237] width 90 height 18
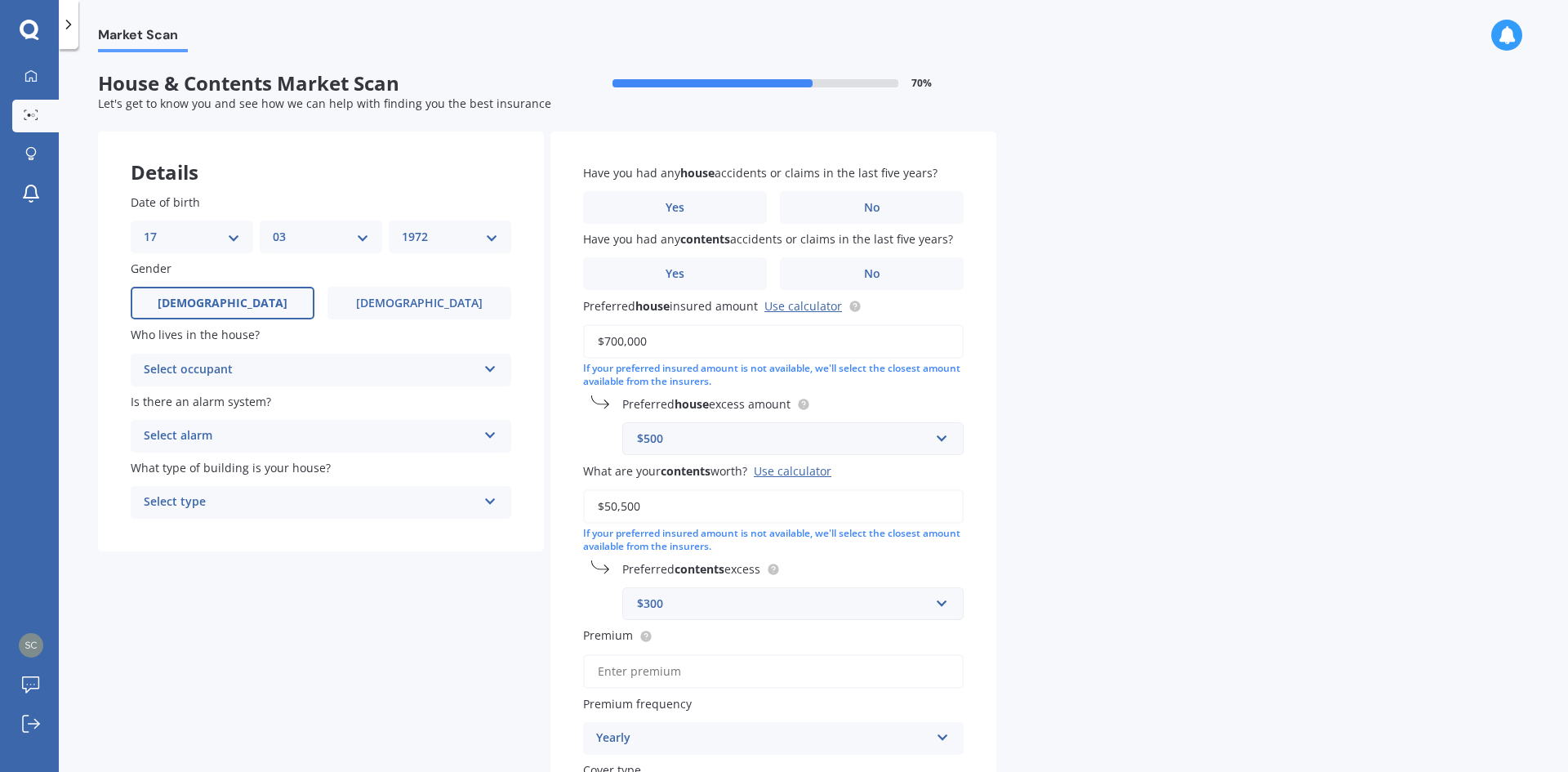
click at [207, 304] on label "[DEMOGRAPHIC_DATA]" at bounding box center [222, 303] width 183 height 32
click at [0, 0] on input "[DEMOGRAPHIC_DATA]" at bounding box center [0, 0] width 0 height 0
click at [205, 371] on div "Select occupant" at bounding box center [309, 370] width 333 height 20
click at [188, 406] on div "Owner" at bounding box center [321, 402] width 379 height 29
click at [219, 429] on div "Select alarm" at bounding box center [309, 436] width 333 height 20
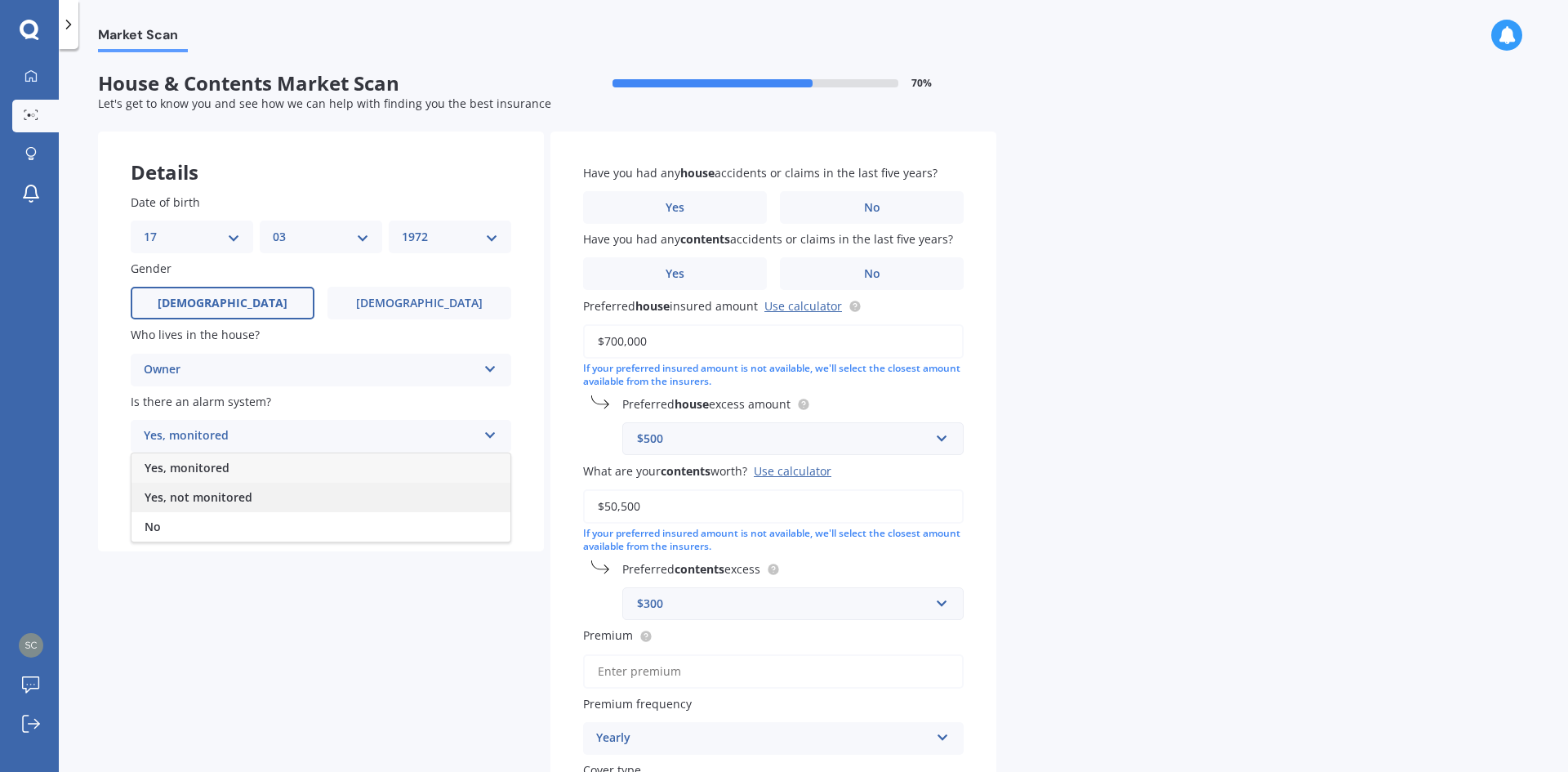
click at [203, 489] on span "Yes, not monitored" at bounding box center [198, 497] width 107 height 16
click at [198, 493] on div "Select type" at bounding box center [309, 503] width 333 height 20
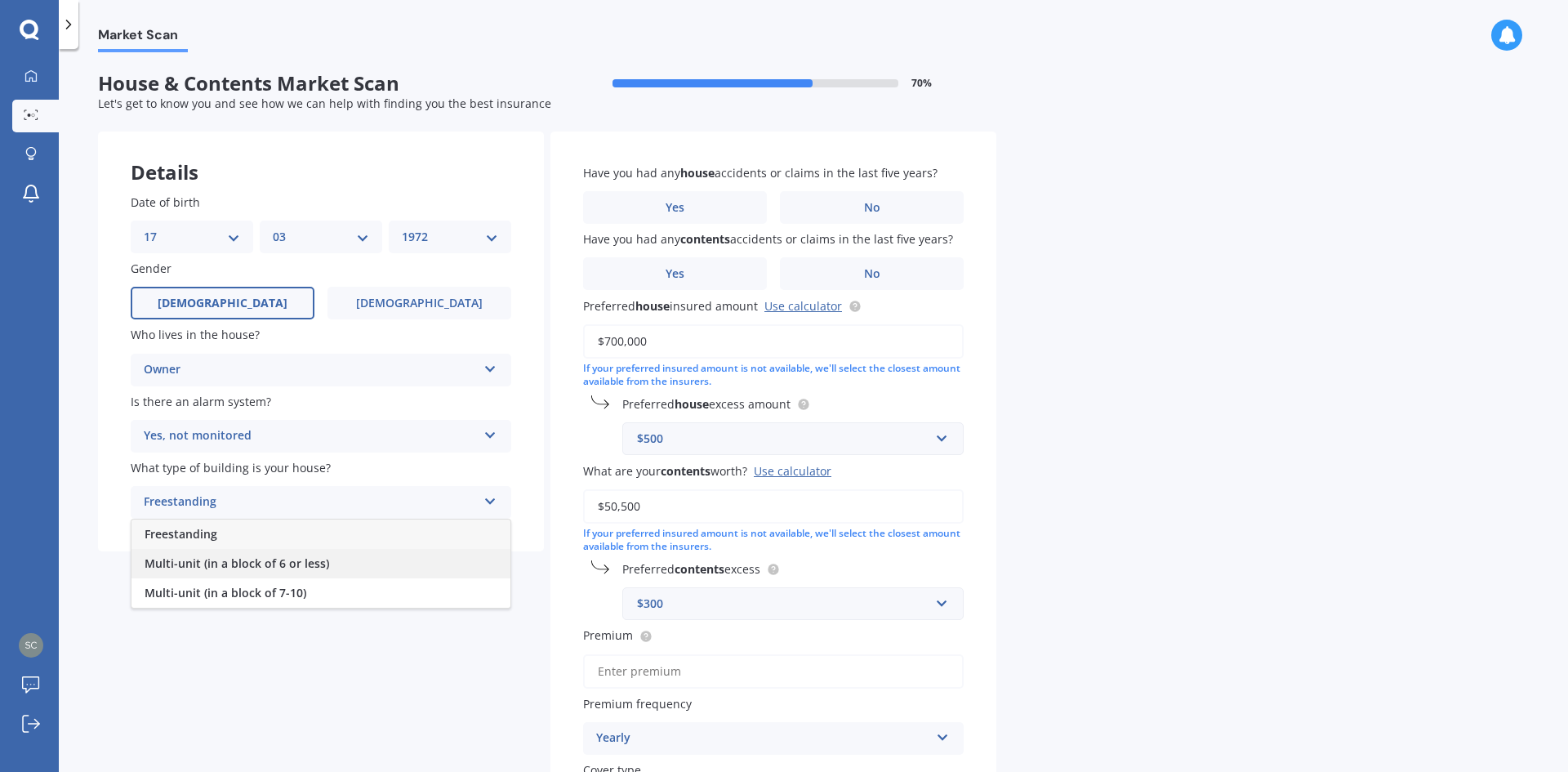
click at [226, 568] on span "Multi-unit (in a block of 6 or less)" at bounding box center [236, 563] width 184 height 16
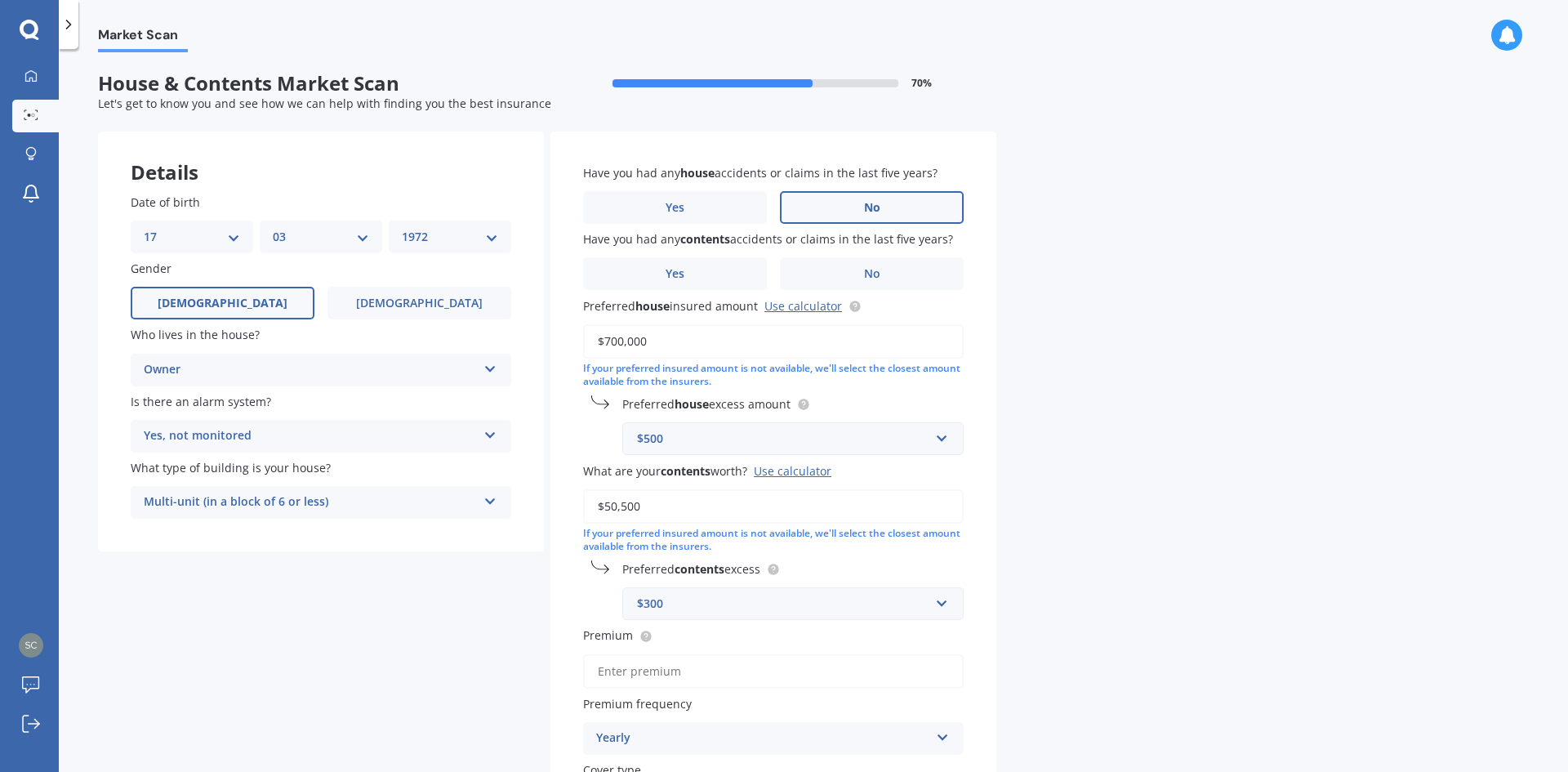
click at [885, 208] on label "No" at bounding box center [871, 207] width 183 height 32
click at [0, 0] on input "No" at bounding box center [0, 0] width 0 height 0
click at [863, 279] on label "No" at bounding box center [871, 273] width 183 height 32
click at [0, 0] on input "No" at bounding box center [0, 0] width 0 height 0
click at [945, 438] on input "text" at bounding box center [786, 439] width 327 height 31
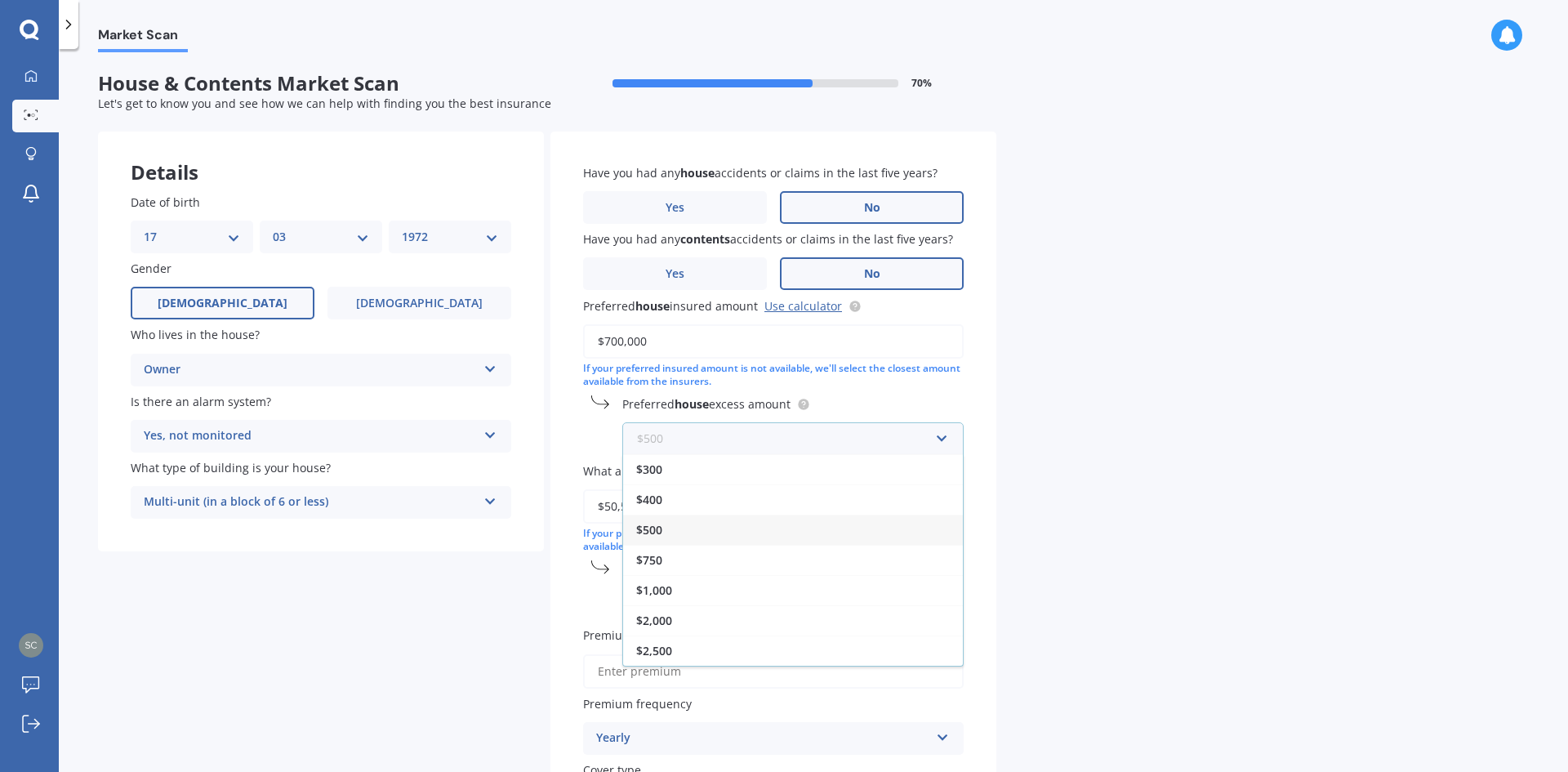
click at [936, 436] on input "text" at bounding box center [786, 439] width 327 height 31
drag, startPoint x: 1049, startPoint y: 444, endPoint x: 1077, endPoint y: 457, distance: 30.9
click at [1050, 445] on div "Market Scan House & Contents Market Scan 70 % Let's get to know you and see how…" at bounding box center [813, 414] width 1509 height 723
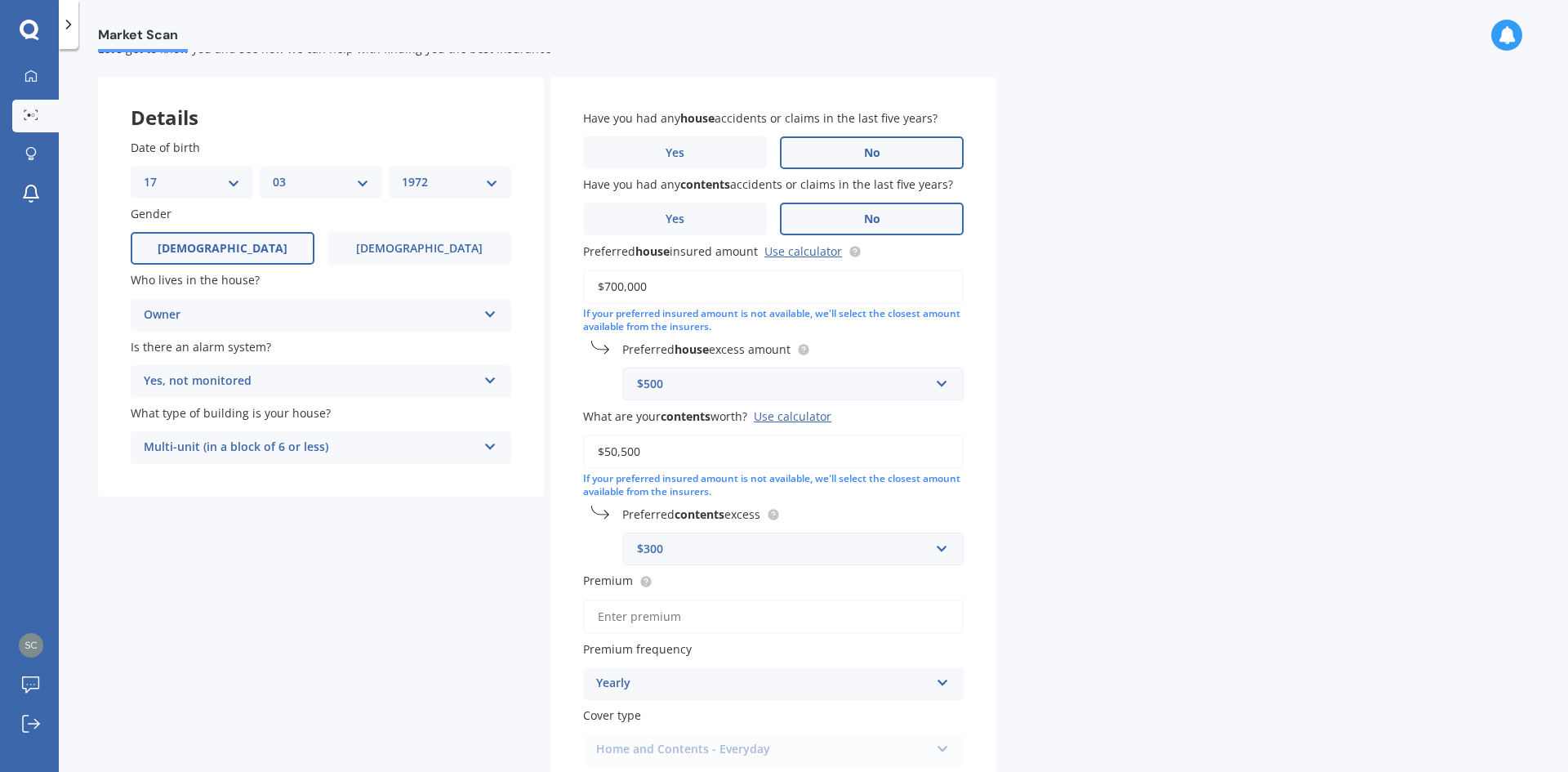
scroll to position [175, 0]
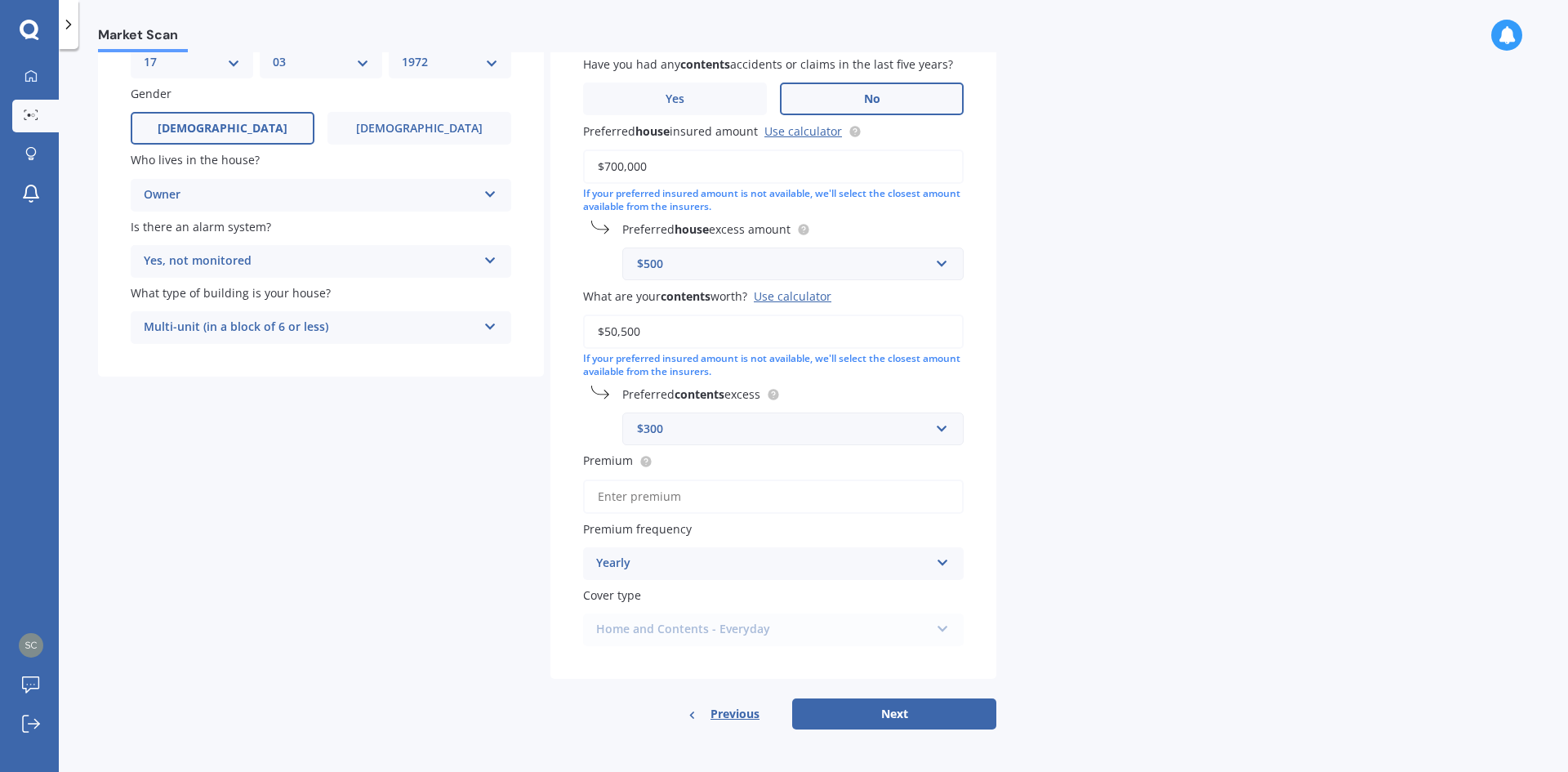
click at [654, 494] on input "Premium" at bounding box center [774, 496] width 381 height 34
click at [741, 558] on div "Yearly" at bounding box center [762, 563] width 333 height 20
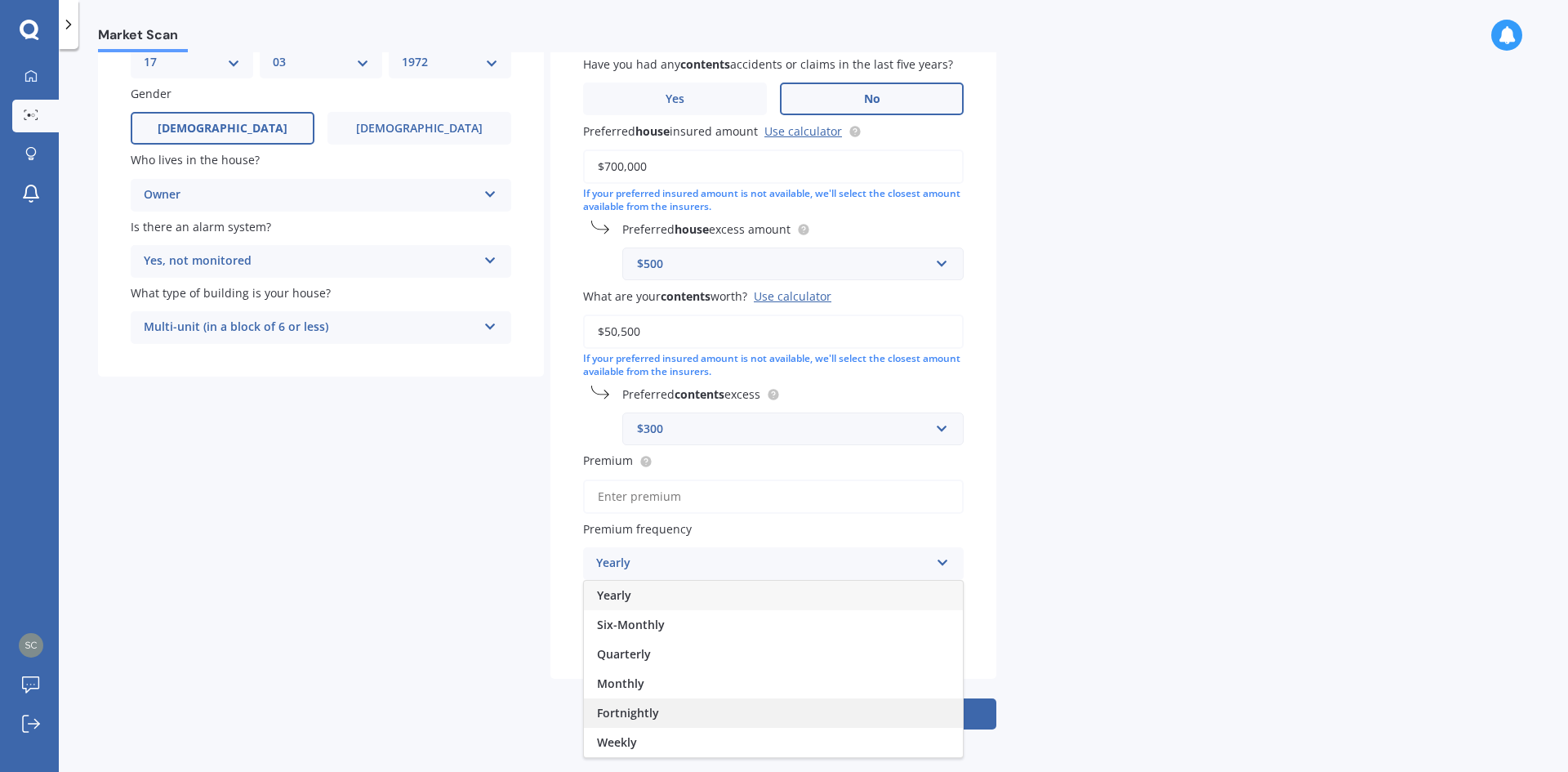
click at [621, 710] on span "Fortnightly" at bounding box center [628, 712] width 62 height 16
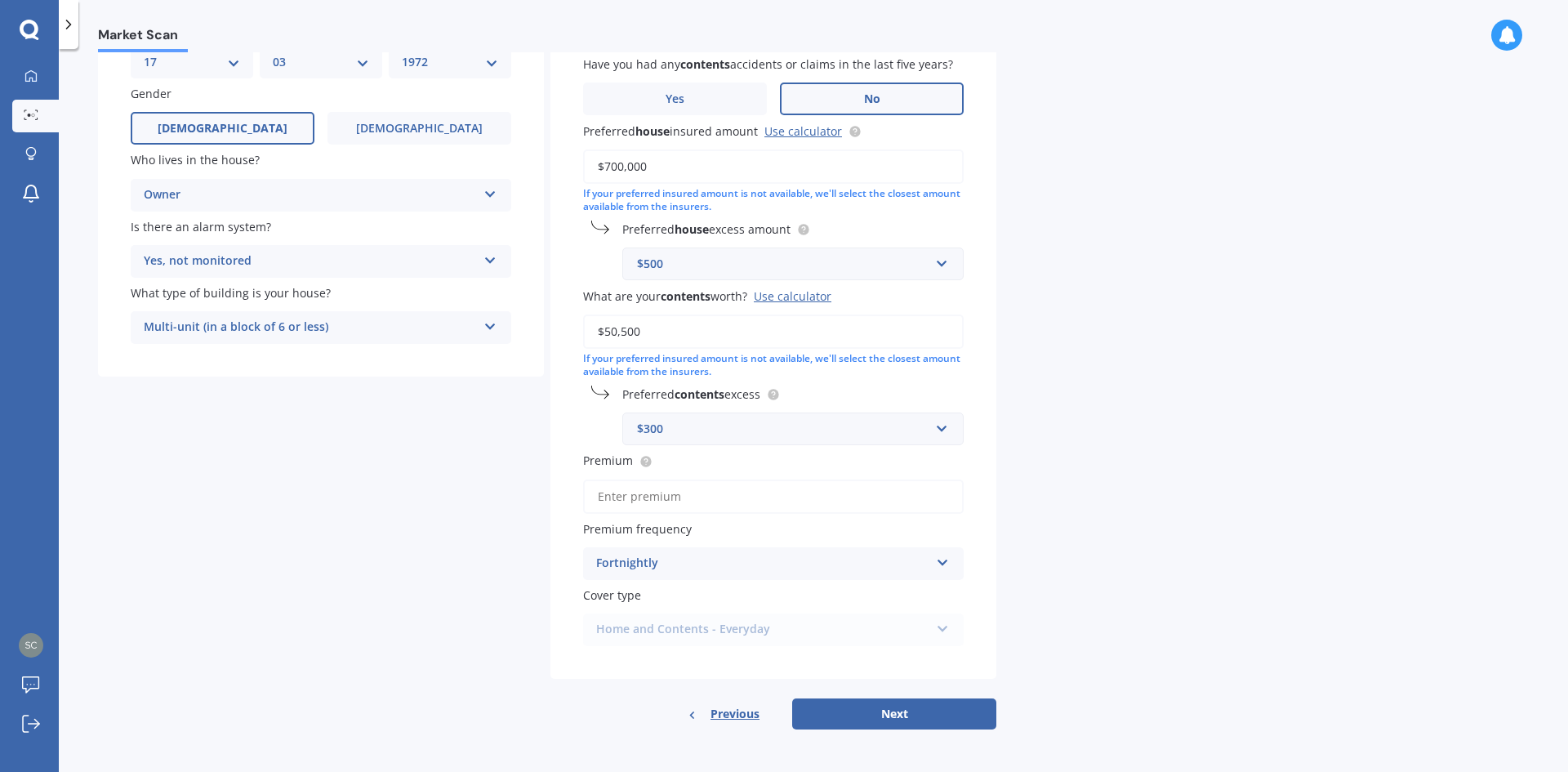
click at [781, 631] on div "Home and Contents - Everyday Home and Contents - Everyday Home and Contents - E…" at bounding box center [774, 630] width 381 height 32
click at [907, 718] on button "Next" at bounding box center [894, 714] width 204 height 31
click at [694, 494] on input "Premium" at bounding box center [774, 496] width 381 height 34
click at [627, 503] on input "Premium" at bounding box center [774, 496] width 381 height 34
type input "$92.00"
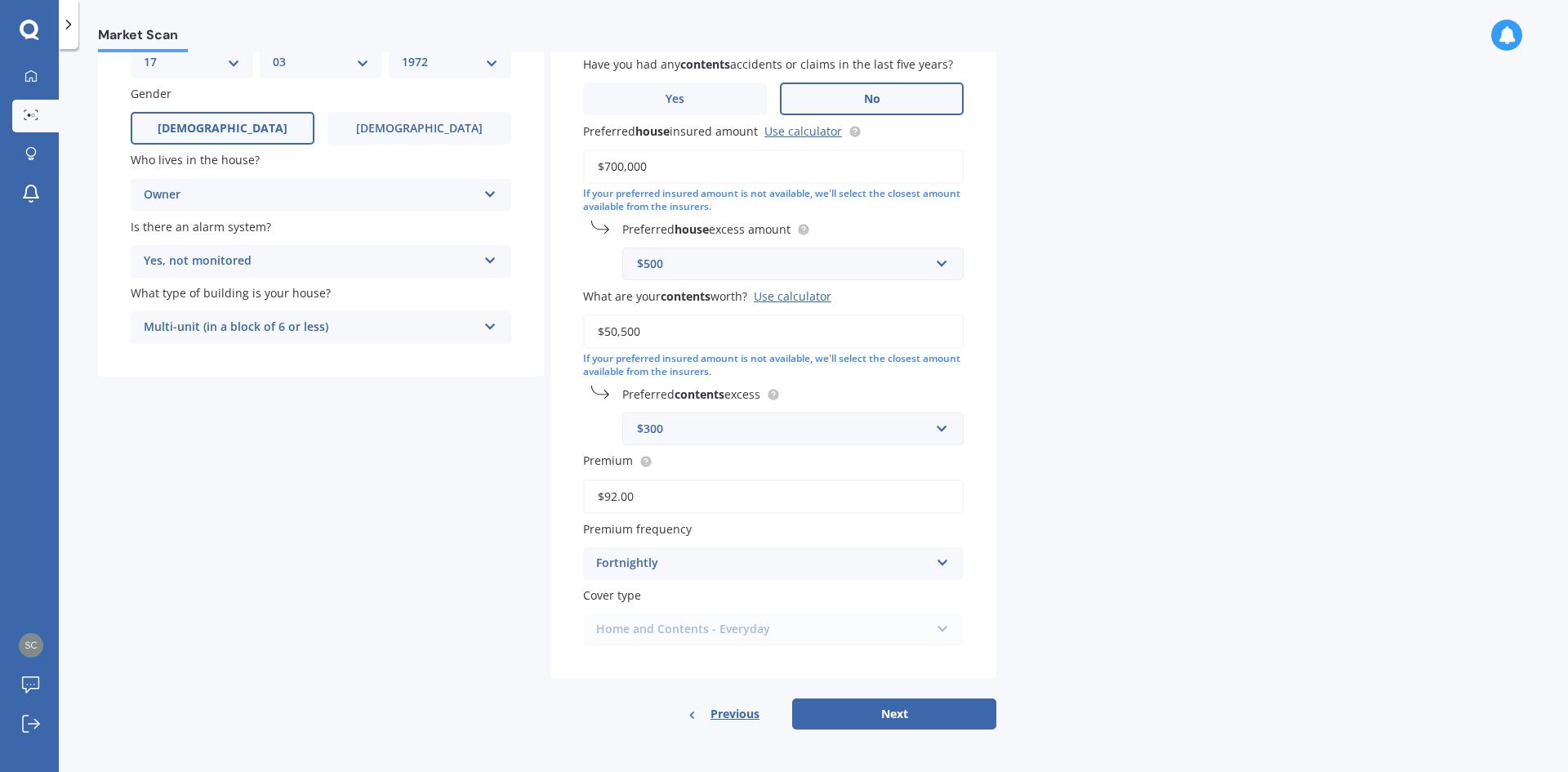
click at [1109, 448] on div "Market Scan House & Contents Market Scan 70 % Let's get to know you and see how…" at bounding box center [813, 414] width 1509 height 723
click at [625, 529] on span "Premium frequency" at bounding box center [637, 529] width 108 height 16
click at [939, 709] on button "Next" at bounding box center [894, 714] width 204 height 31
select select "17"
select select "03"
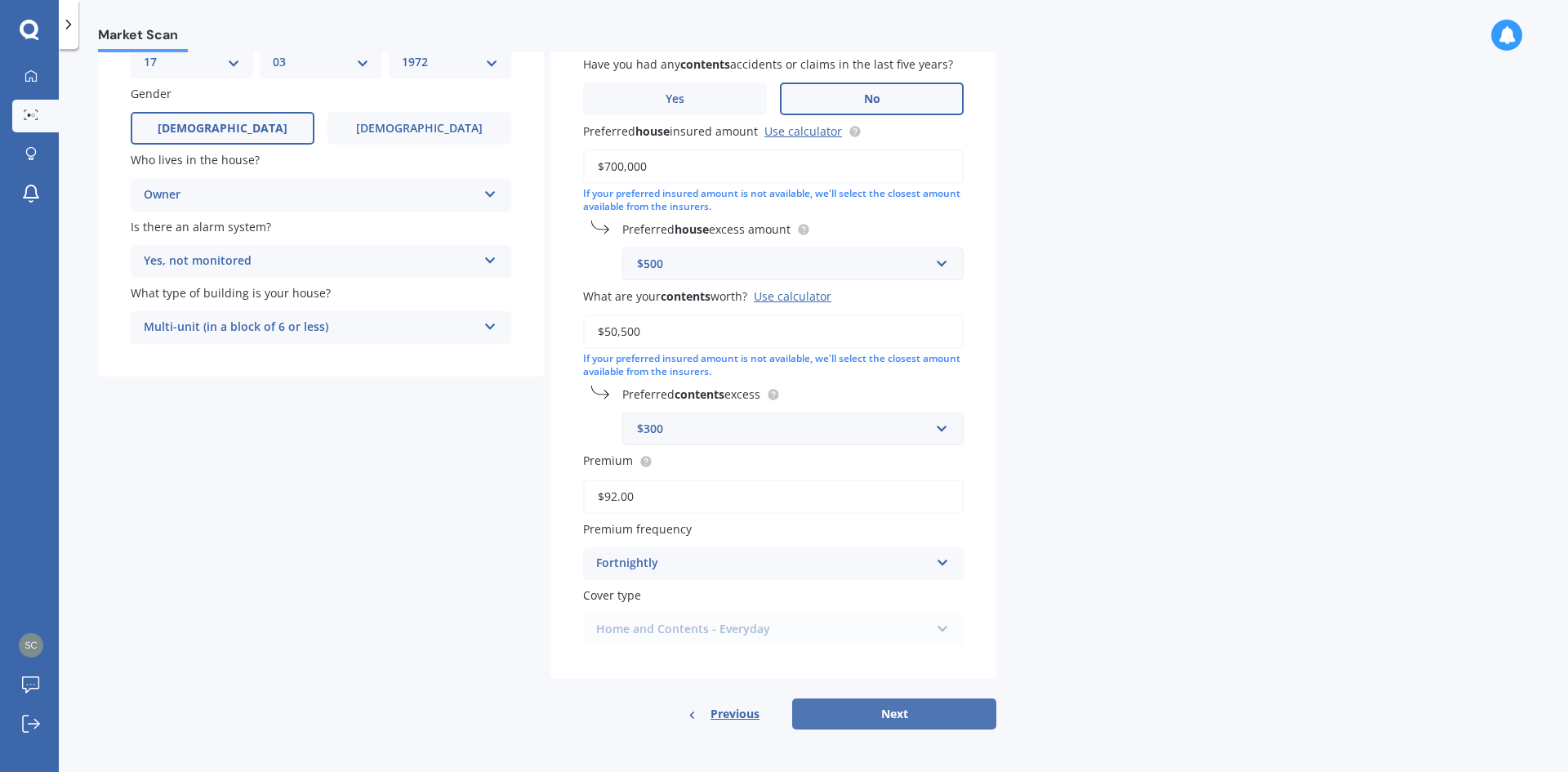
select select "1972"
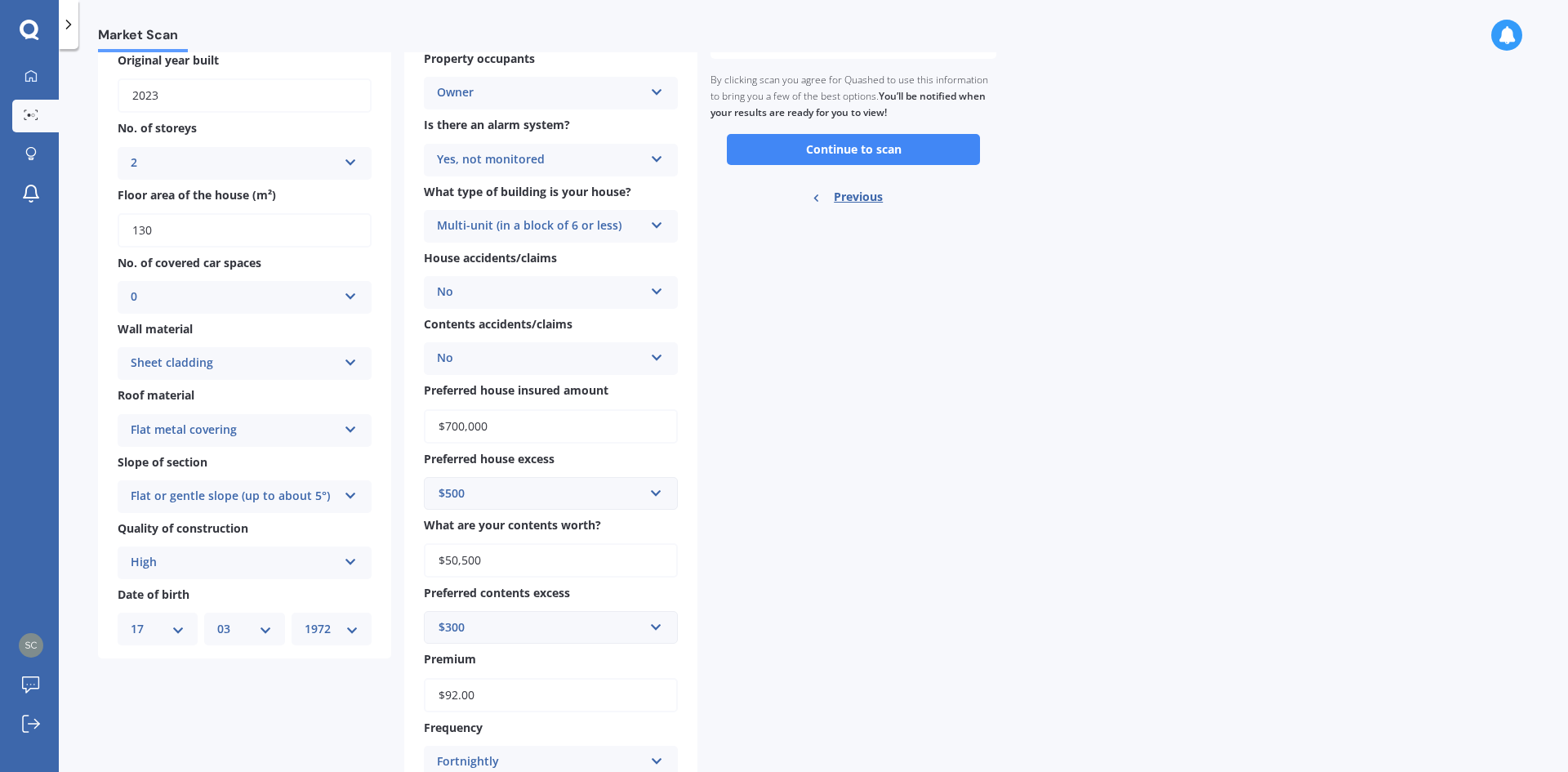
scroll to position [0, 0]
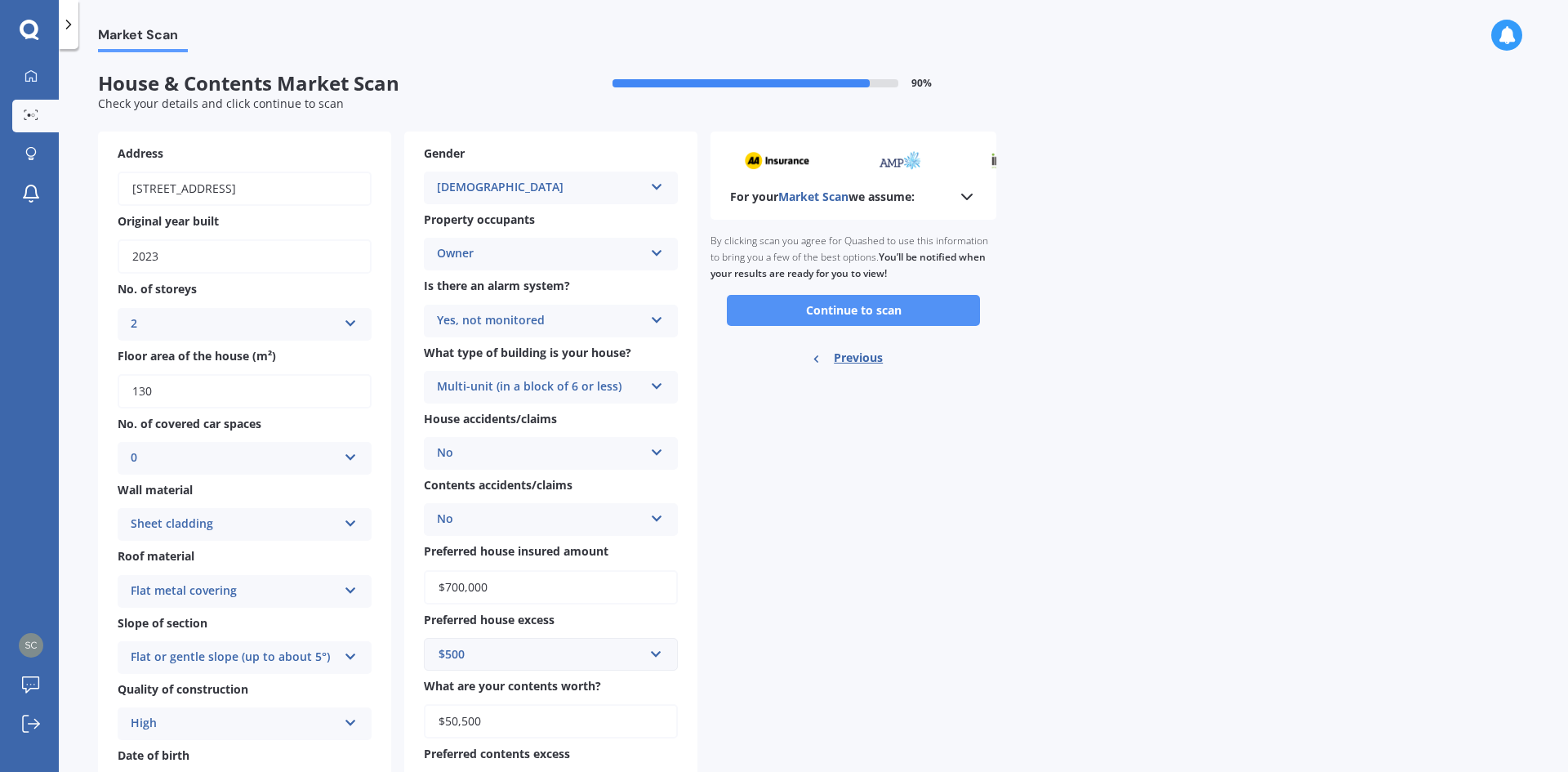
click at [844, 318] on button "Continue to scan" at bounding box center [853, 310] width 253 height 31
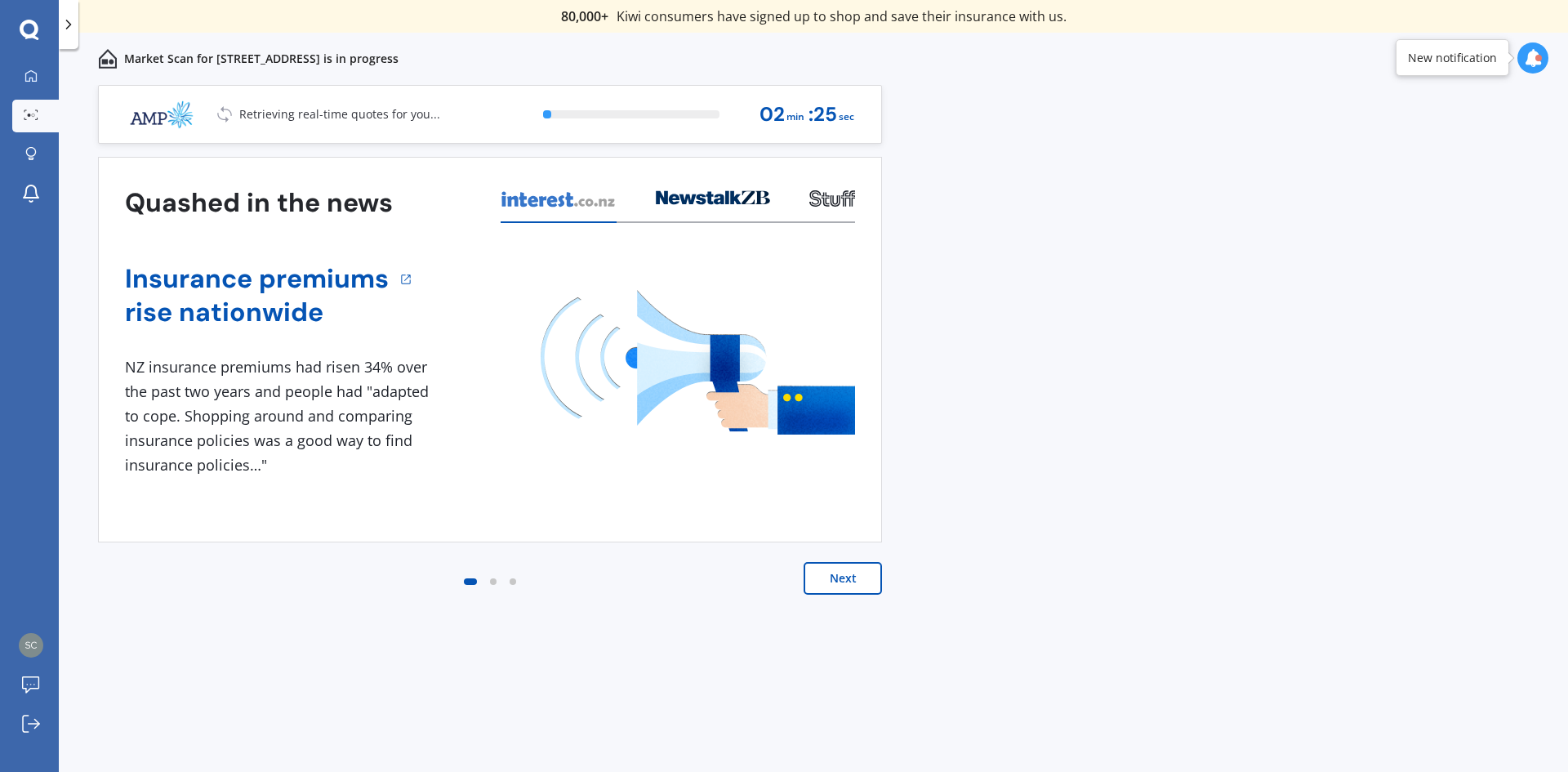
click at [846, 575] on button "Next" at bounding box center [843, 578] width 78 height 32
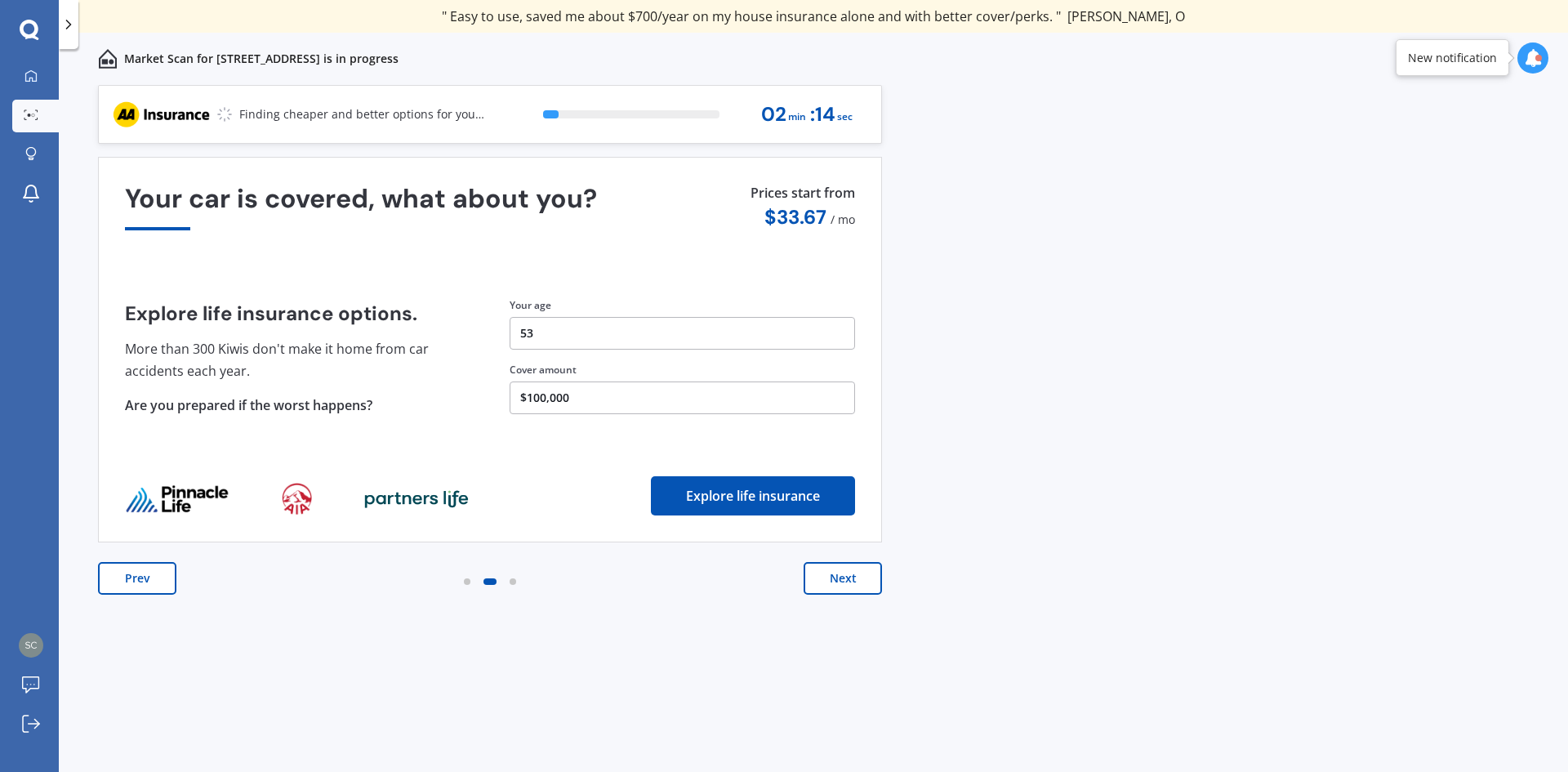
click at [847, 575] on button "Next" at bounding box center [843, 578] width 78 height 32
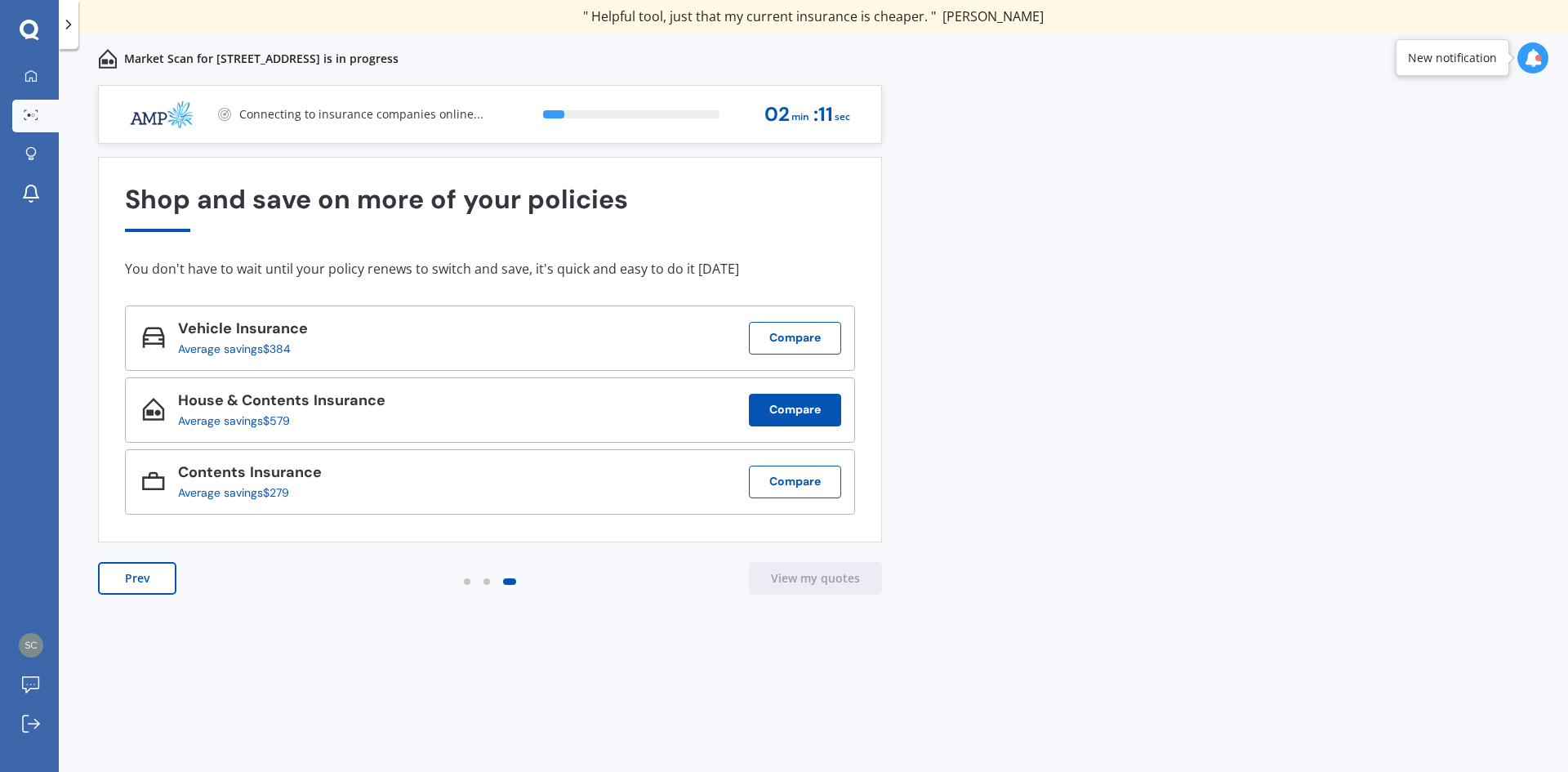
click at [813, 408] on button "Compare" at bounding box center [794, 409] width 93 height 32
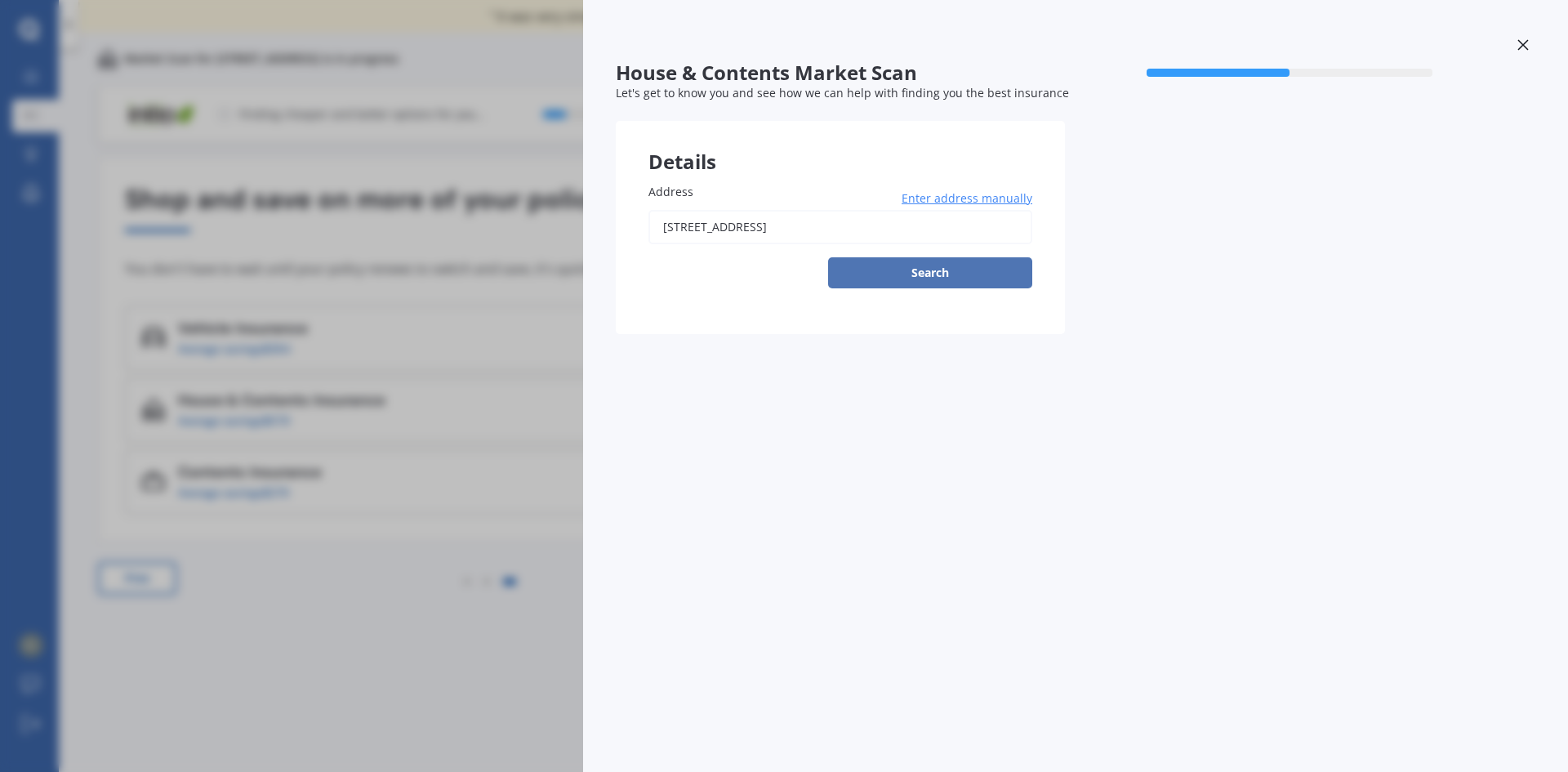
click at [948, 271] on button "Search" at bounding box center [930, 273] width 204 height 31
type input "[STREET_ADDRESS]"
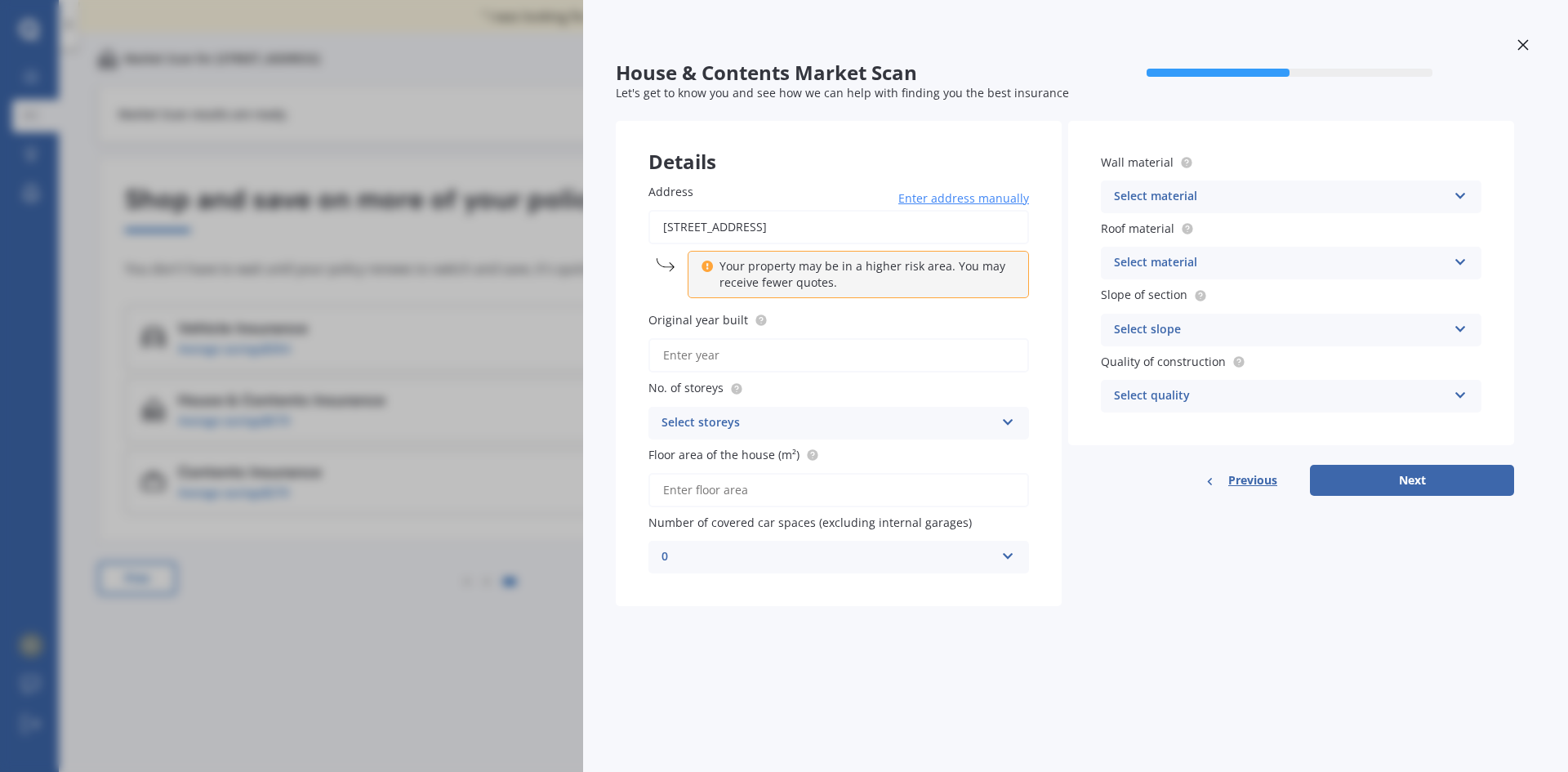
click at [1523, 44] on icon at bounding box center [1522, 44] width 11 height 11
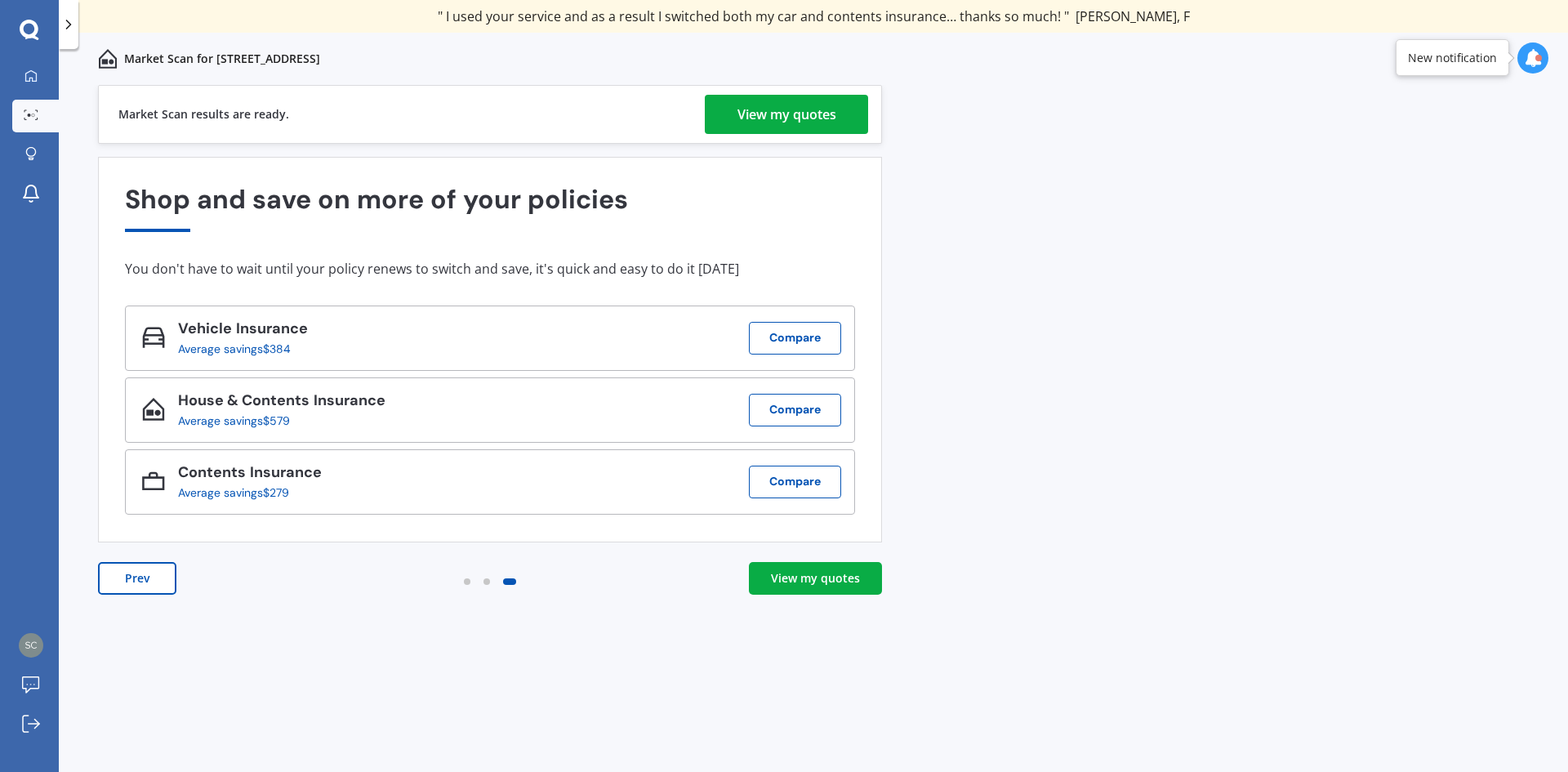
click at [795, 587] on link "View my quotes" at bounding box center [815, 578] width 133 height 32
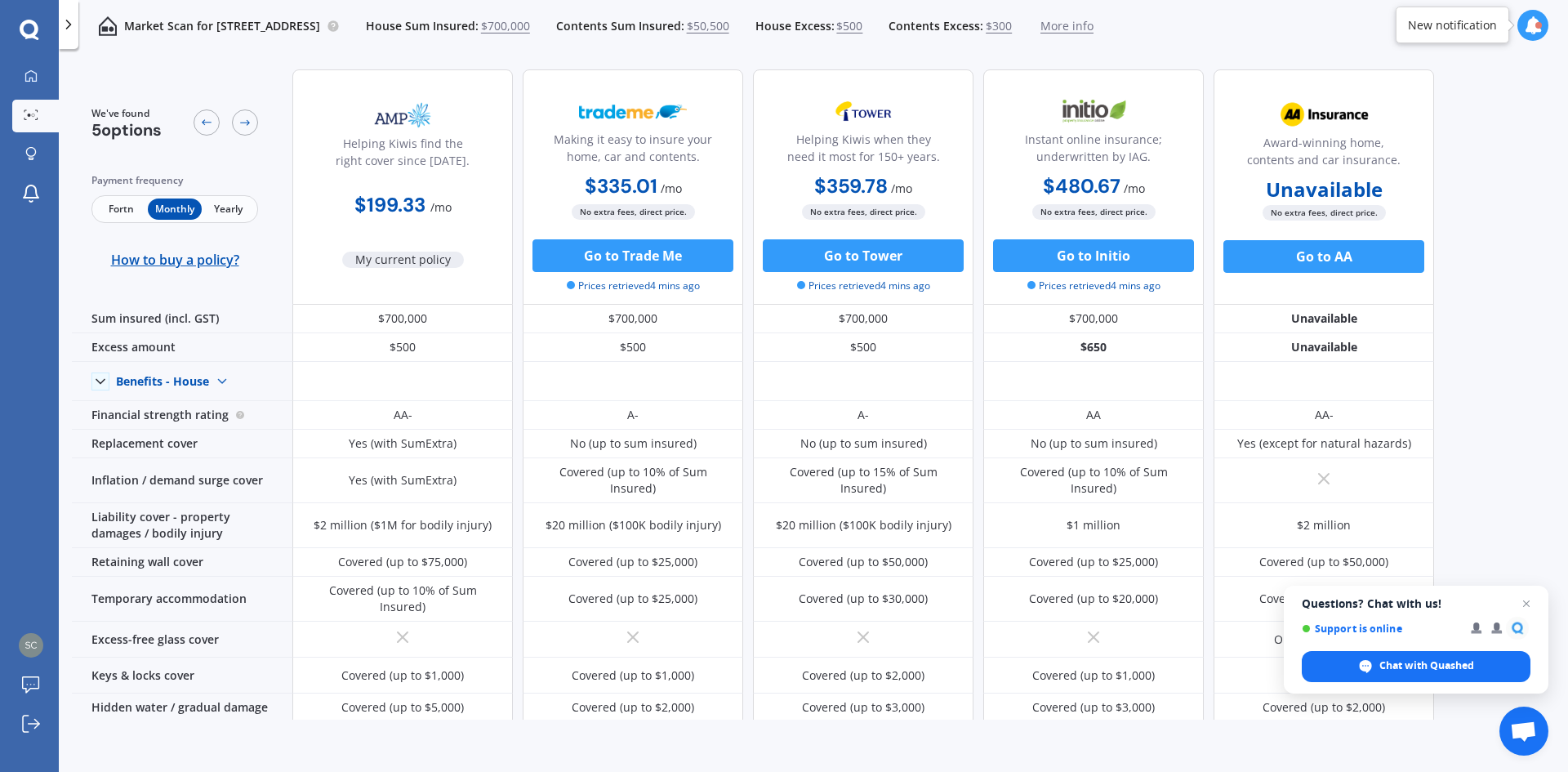
click at [132, 211] on span "Fortn" at bounding box center [121, 209] width 53 height 21
click at [1529, 601] on span "Close chat" at bounding box center [1526, 603] width 20 height 20
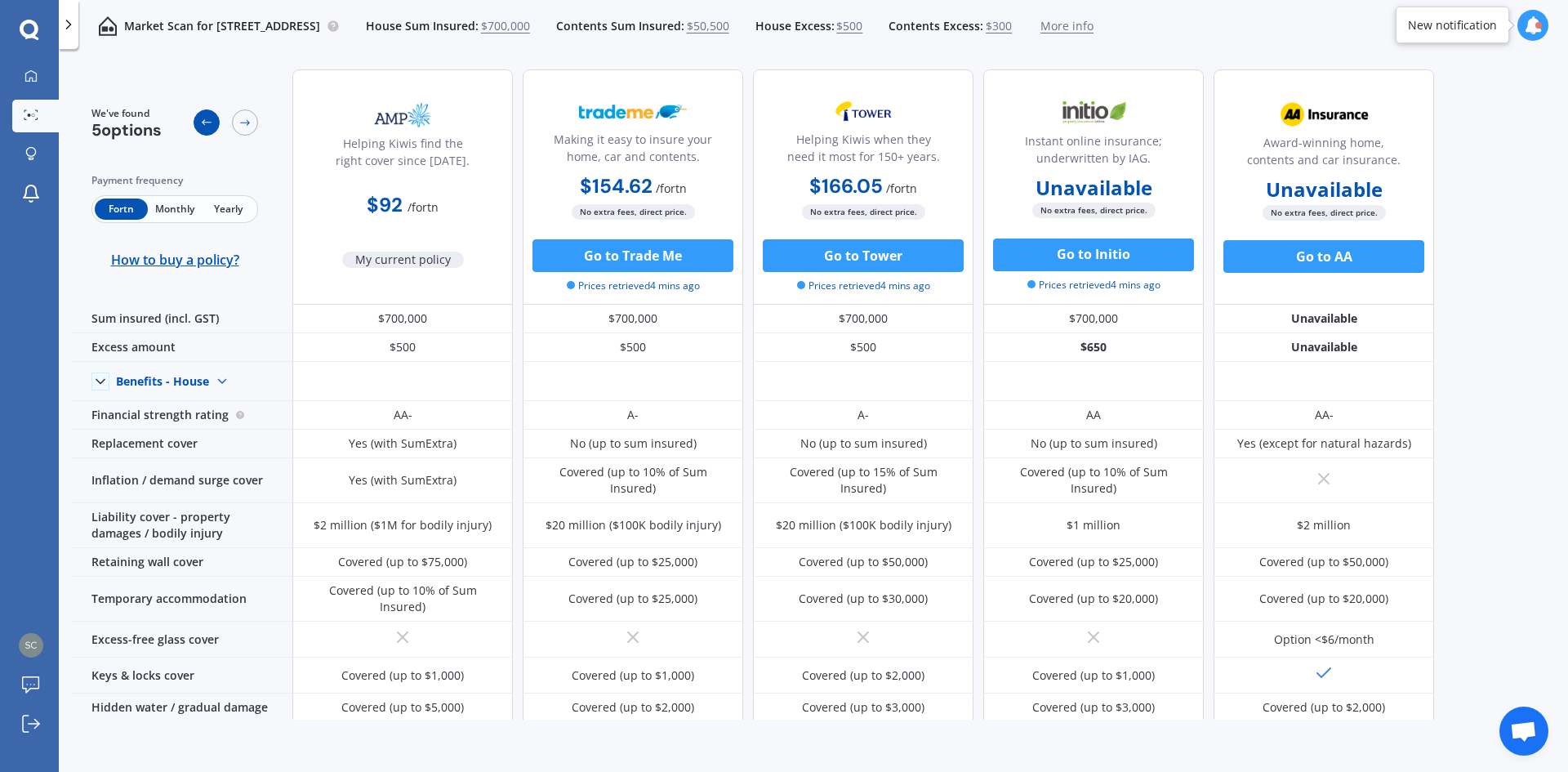
click at [214, 124] on div at bounding box center [206, 122] width 26 height 26
click at [235, 126] on div at bounding box center [245, 122] width 26 height 26
click at [24, 35] on icon at bounding box center [28, 28] width 19 height 19
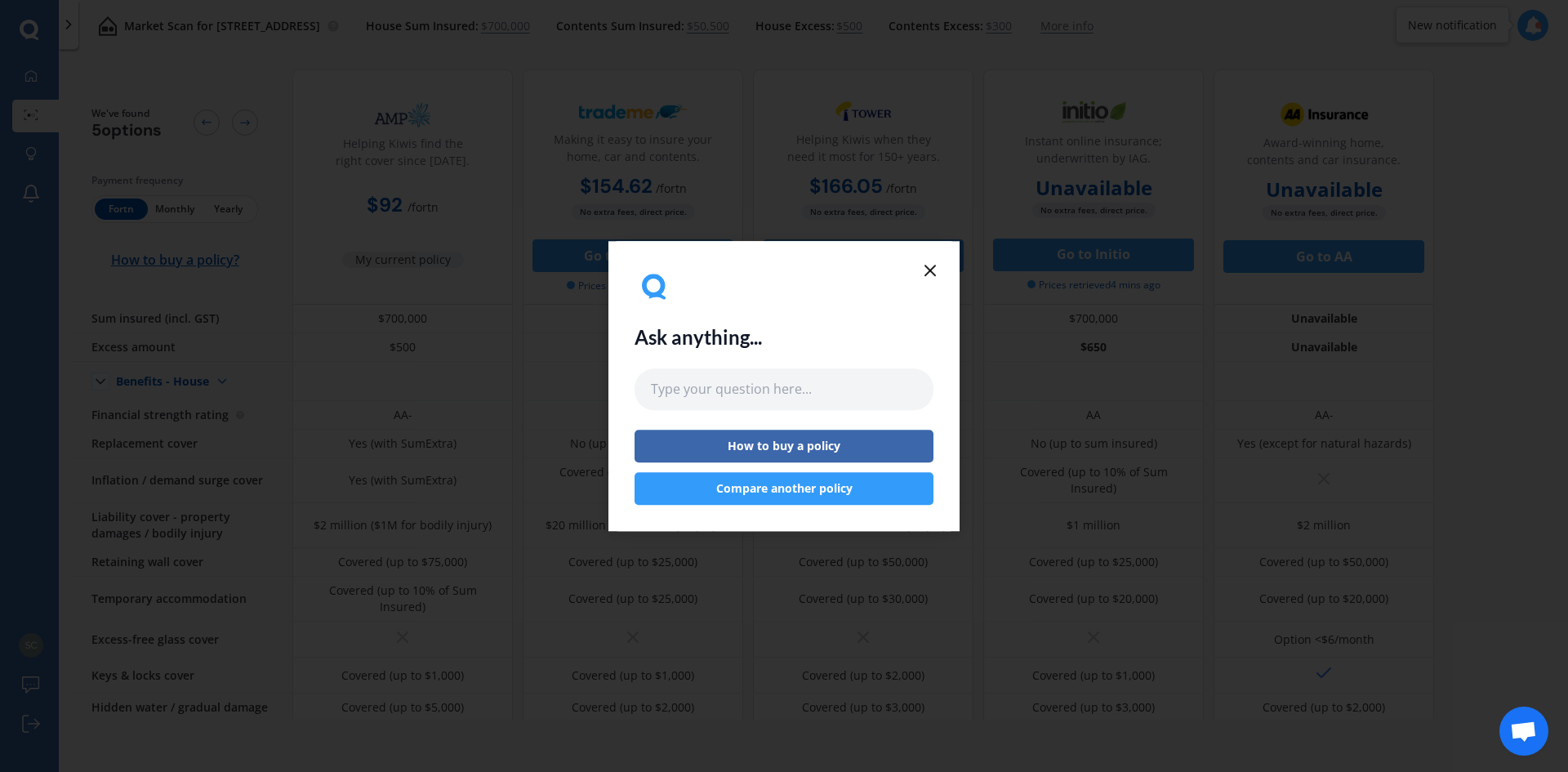
click at [936, 272] on icon at bounding box center [930, 270] width 20 height 20
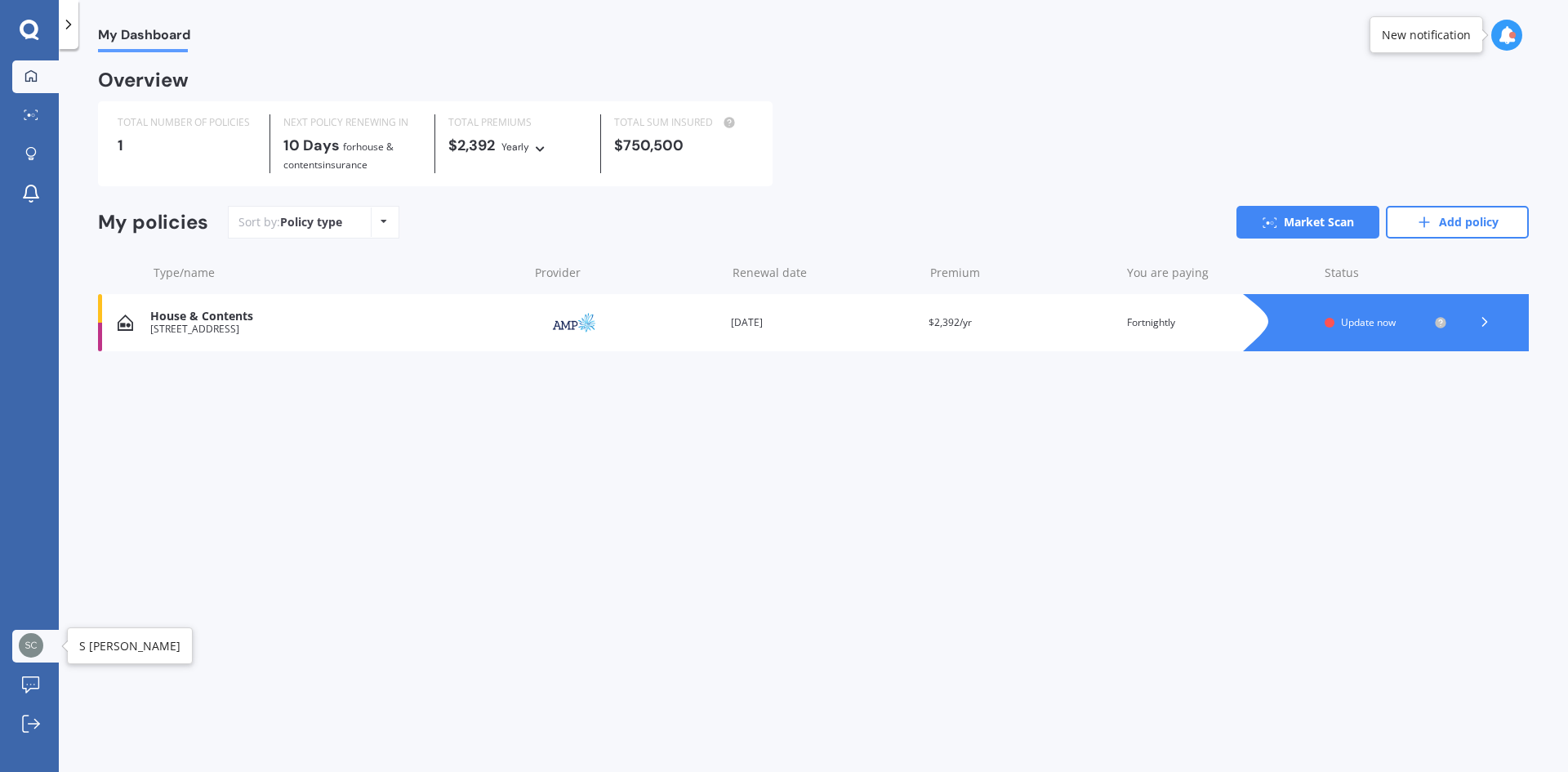
click at [22, 644] on img at bounding box center [30, 645] width 24 height 24
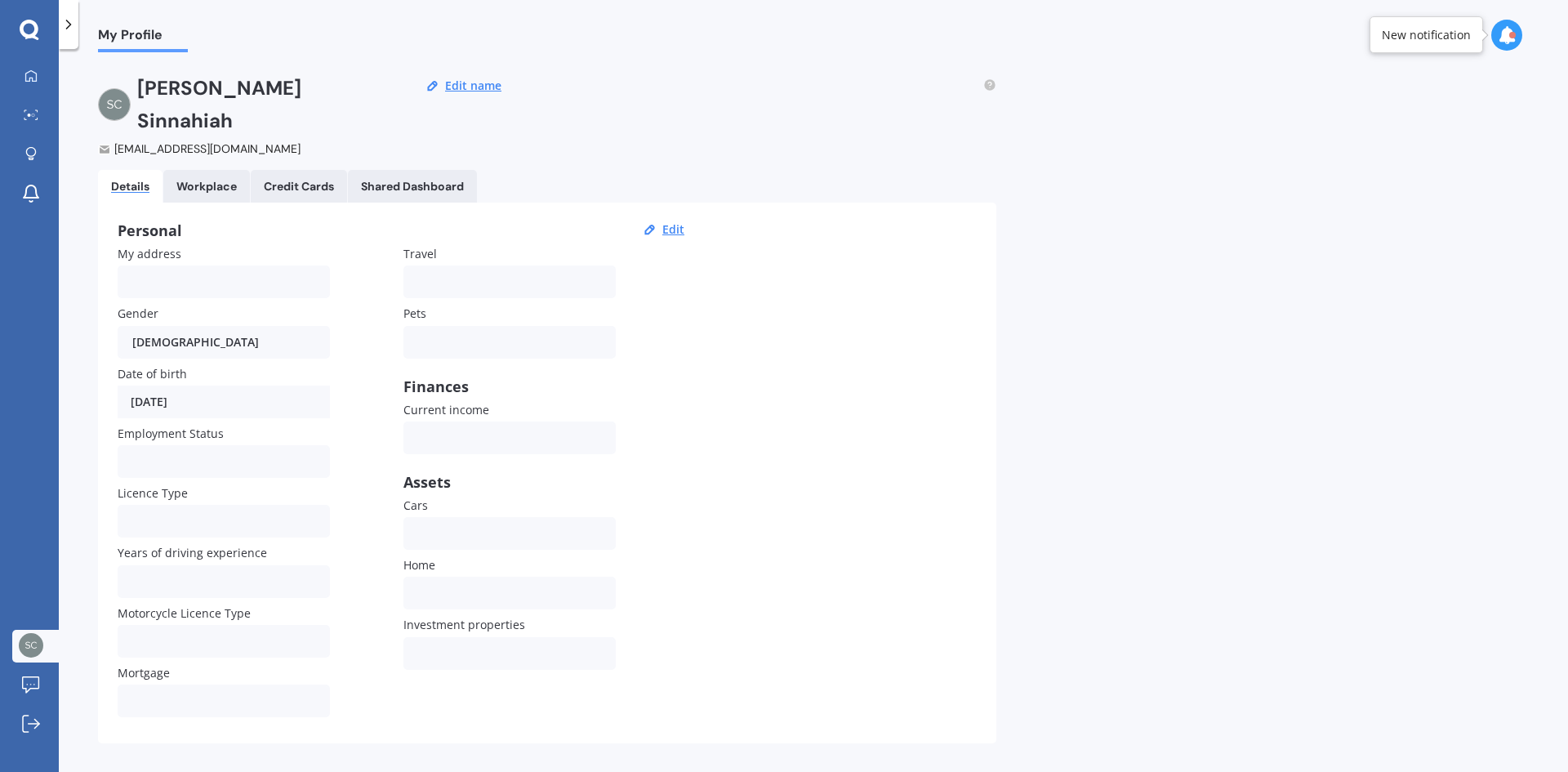
click at [1518, 38] on div at bounding box center [1507, 35] width 31 height 31
drag, startPoint x: 1090, startPoint y: 134, endPoint x: 1008, endPoint y: 139, distance: 82.2
click at [1081, 134] on div "My Profile S [PERSON_NAME] [EMAIL_ADDRESS][DOMAIN_NAME] Edit name Details Workp…" at bounding box center [813, 414] width 1509 height 723
click at [43, 682] on div at bounding box center [30, 685] width 24 height 19
click at [25, 726] on icon at bounding box center [31, 723] width 18 height 18
